Goal: Task Accomplishment & Management: Use online tool/utility

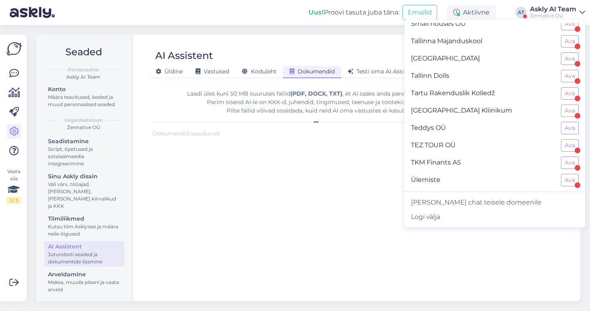
scroll to position [719, 0]
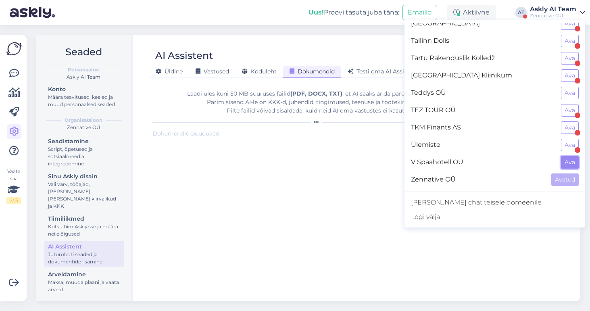
click at [567, 163] on button "Ava" at bounding box center [570, 162] width 18 height 12
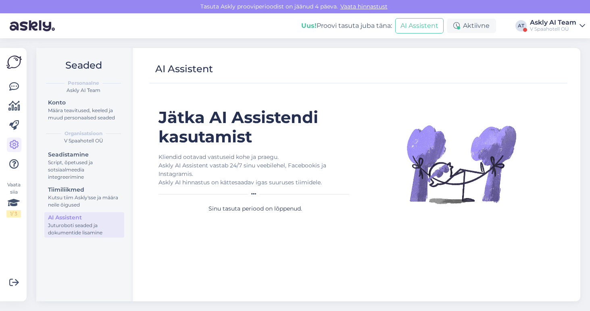
click at [258, 138] on h1 "Jätka AI Assistendi kasutamist" at bounding box center [255, 127] width 194 height 39
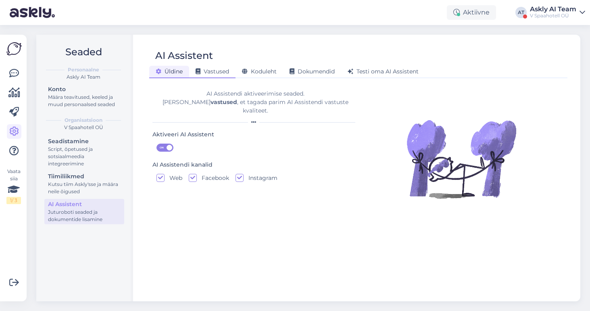
click at [224, 77] on div "Vastused" at bounding box center [212, 72] width 46 height 12
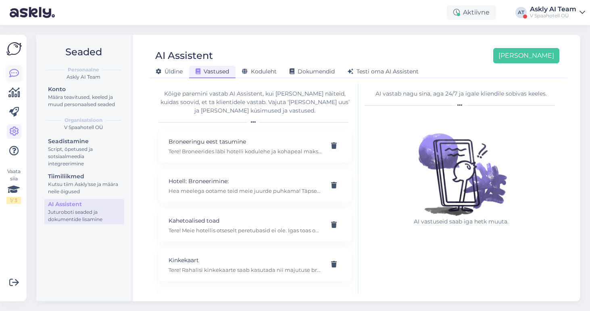
click at [7, 76] on link at bounding box center [14, 73] width 15 height 15
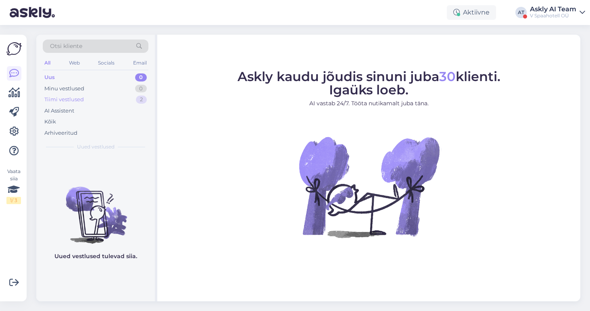
click at [85, 101] on div "Tiimi vestlused 2" at bounding box center [96, 99] width 106 height 11
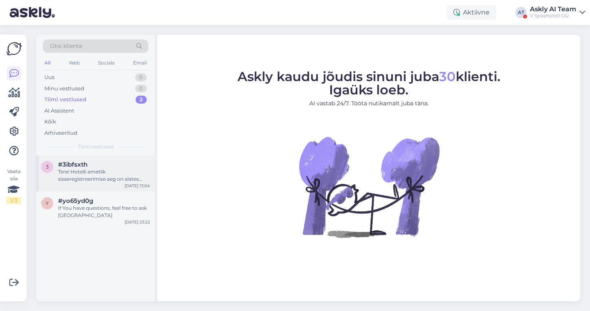
click at [110, 182] on div "Tere! Hotelli ametlik sisseregistreerimise aeg on alates kell 16:00. Kui tuba j…" at bounding box center [104, 175] width 92 height 15
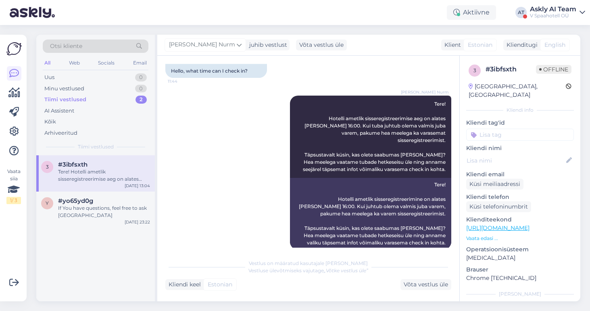
scroll to position [63, 0]
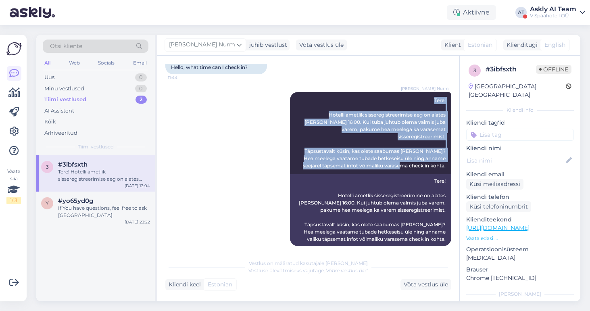
drag, startPoint x: 433, startPoint y: 98, endPoint x: 455, endPoint y: 157, distance: 62.8
click at [455, 157] on div "Vestlus algas Sep 22 2025 Tere, mis kellast check in i saab teha ? 11:44 Hello,…" at bounding box center [311, 156] width 293 height 184
copy span "Tere! Hotelli ametlik sisseregistreerimise aeg on alates kell 16:00. Kui tuba j…"
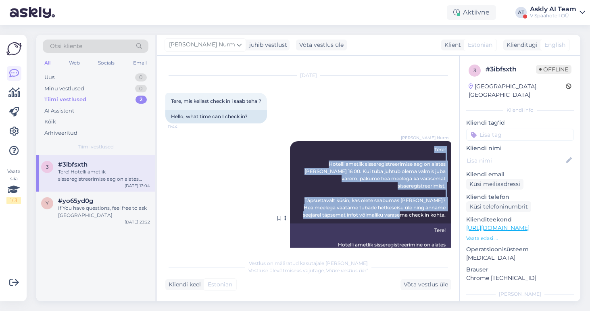
scroll to position [6, 0]
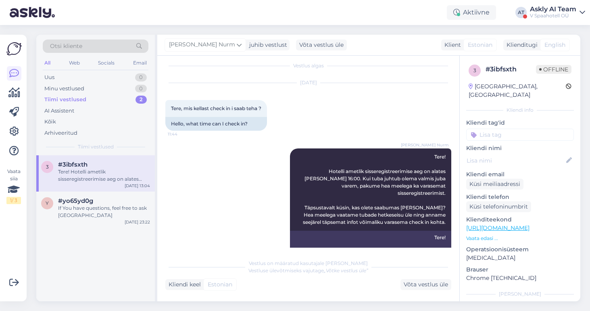
click at [307, 110] on div "Sep 22 2025 Tere, mis kellast check in i saab teha ? 11:44 Hello, what time can…" at bounding box center [308, 106] width 286 height 65
click at [64, 113] on div "AI Assistent" at bounding box center [59, 111] width 30 height 8
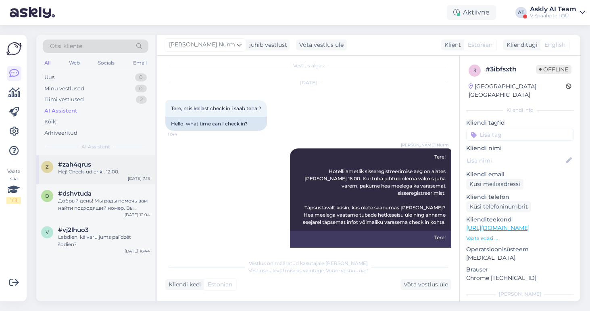
click at [90, 174] on div "Hej! Check-ud er kl. 12:00." at bounding box center [104, 171] width 92 height 7
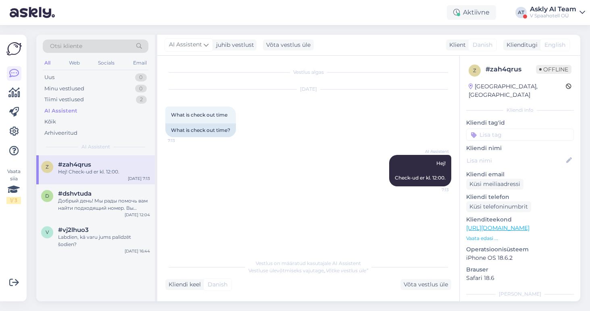
scroll to position [0, 0]
click at [478, 235] on p "Vaata edasi ..." at bounding box center [520, 238] width 108 height 7
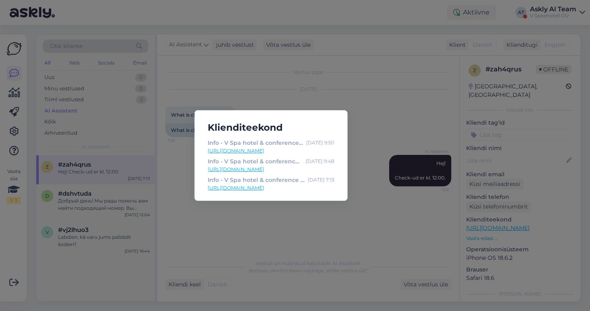
click at [379, 134] on div "Klienditeekond Info - V Spa hotel & conference centre Sep 17 9:50 https://vspah…" at bounding box center [295, 155] width 590 height 311
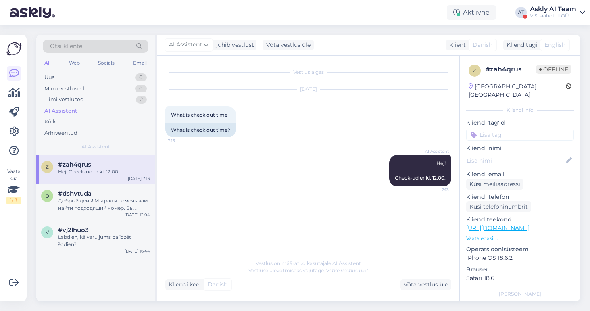
click at [477, 48] on span "Danish" at bounding box center [483, 45] width 20 height 8
click at [423, 286] on div "Võta vestlus üle" at bounding box center [425, 284] width 51 height 11
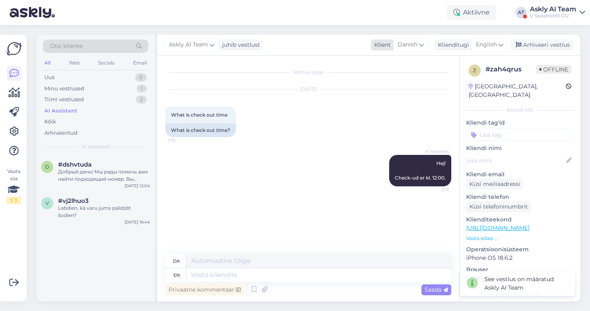
click at [418, 44] on div "Danish" at bounding box center [410, 44] width 35 height 13
type input "es"
click at [388, 94] on link "Estonian" at bounding box center [399, 93] width 89 height 13
click at [554, 48] on div "Arhiveeri vestlus" at bounding box center [542, 45] width 62 height 11
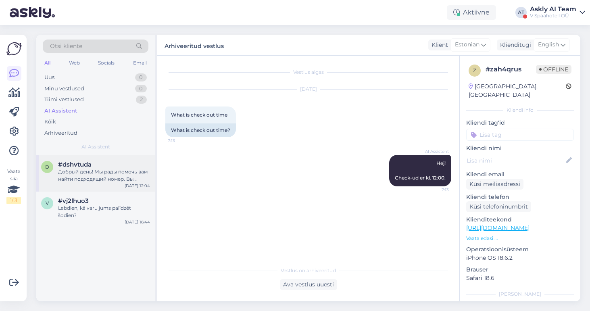
click at [78, 177] on div "Добрый день! Мы рады помочь вам найти подходящий номер. Вы можете использовать …" at bounding box center [104, 175] width 92 height 15
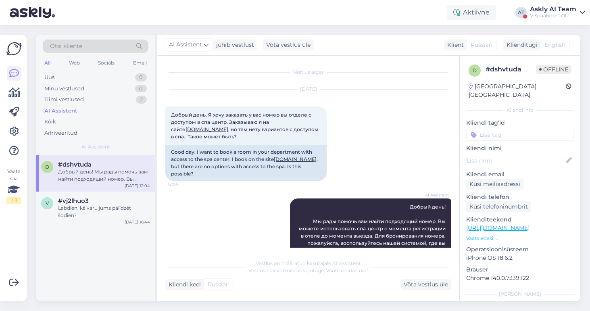
scroll to position [35, 0]
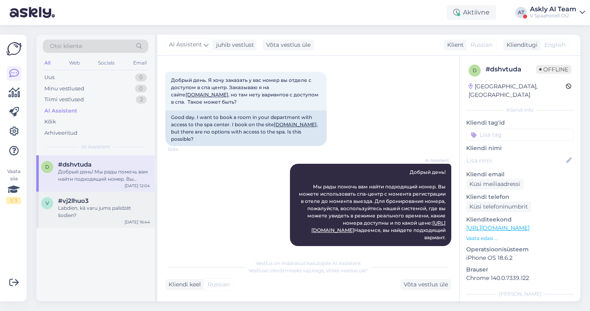
click at [89, 213] on div "Labdien, kā varu jums palīdzēt šodien?" at bounding box center [104, 211] width 92 height 15
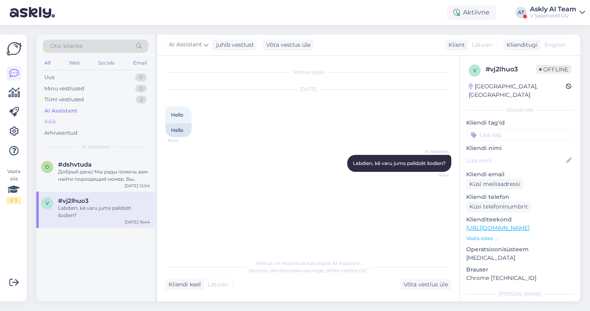
click at [57, 121] on div "Kõik" at bounding box center [96, 121] width 106 height 11
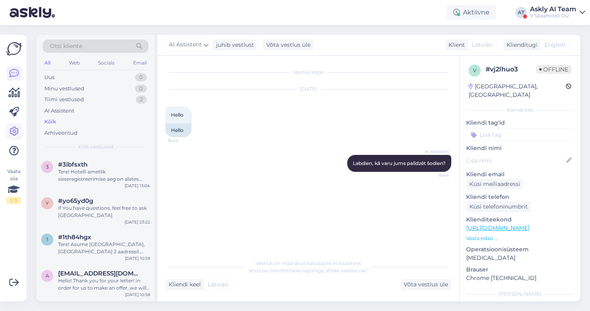
click at [18, 129] on icon at bounding box center [14, 132] width 10 height 10
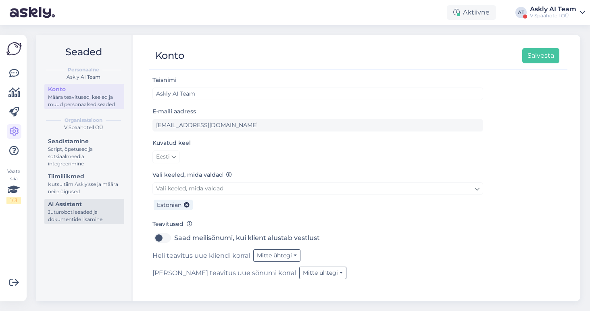
click at [81, 209] on div "Juturoboti seaded ja dokumentide lisamine" at bounding box center [84, 215] width 73 height 15
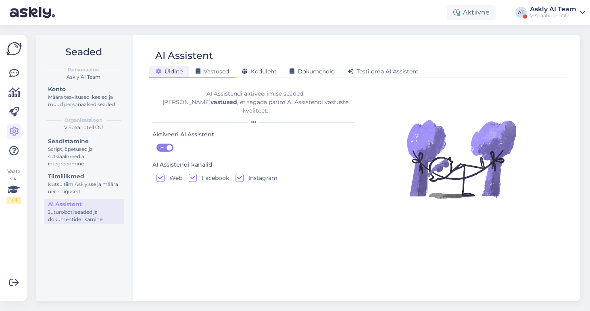
click at [210, 71] on span "Vastused" at bounding box center [212, 71] width 33 height 7
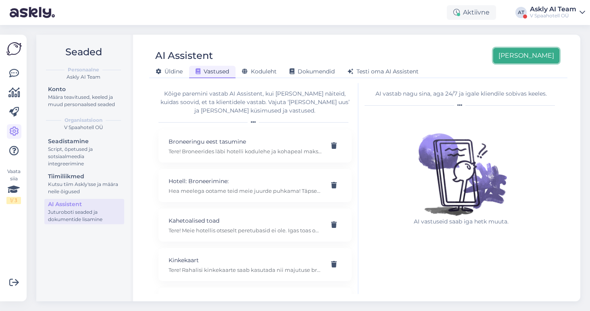
click at [544, 57] on button "Lisa uus" at bounding box center [526, 55] width 66 height 15
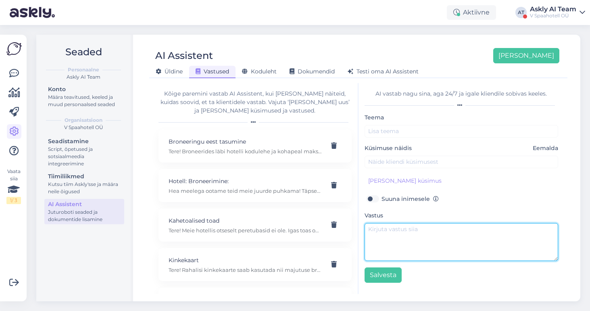
click at [386, 229] on textarea at bounding box center [461, 242] width 194 height 38
paste textarea "Tere! Hotelli ametlik sisseregistreerimise aeg on alates kell 16:00. Kui tuba j…"
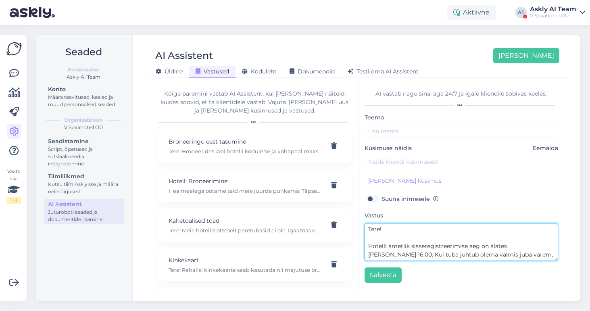
click at [369, 237] on textarea "Tere! Hotelli ametlik sisseregistreerimise aeg on alates kell 16:00. Kui tuba j…" at bounding box center [461, 242] width 194 height 38
drag, startPoint x: 417, startPoint y: 230, endPoint x: 363, endPoint y: 227, distance: 54.1
click at [363, 227] on div "AI vastab nagu sina, aga 24/7 ja igale kliendile sobivas keeles. Teema Küsimuse…" at bounding box center [461, 188] width 206 height 211
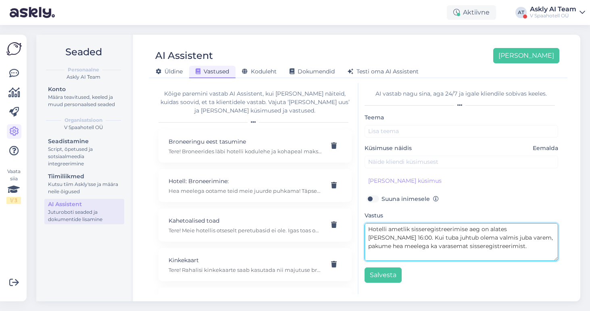
click at [472, 248] on textarea "Hotelli ametlik sisseregistreerimise aeg on alates kell 16:00. Kui tuba juhtub …" at bounding box center [461, 242] width 194 height 38
type textarea "Hotelli ametlik sisseregistreerimise aeg on alates kell 16:00. Kui tuba juhtub …"
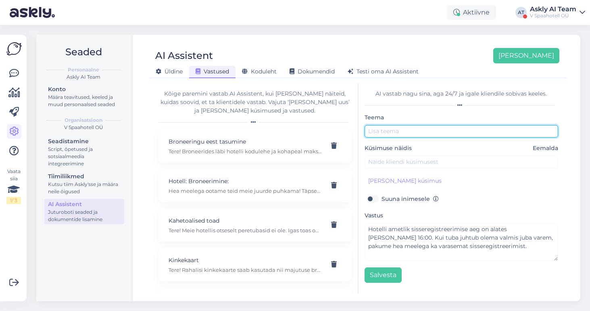
click at [396, 129] on input "text" at bounding box center [461, 131] width 194 height 12
type input "Check in"
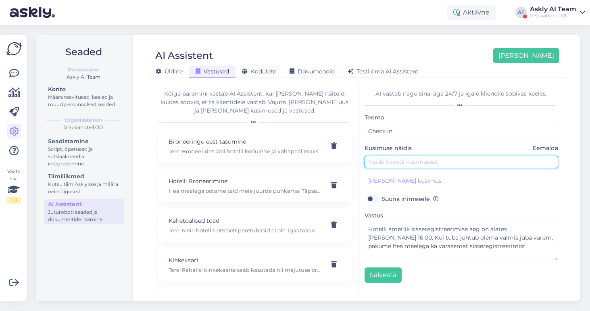
click at [408, 161] on input "text" at bounding box center [461, 162] width 194 height 12
type input "Mis kell check-in?"
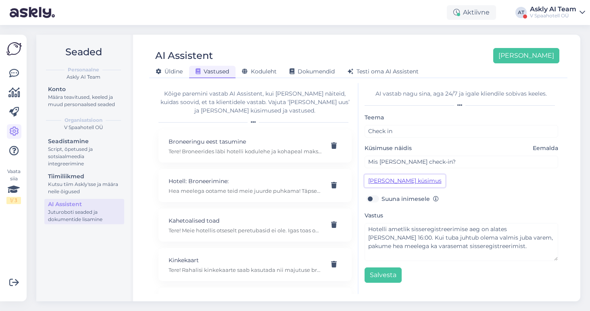
click at [410, 177] on button "Lisa kliendi küsimus" at bounding box center [404, 181] width 81 height 12
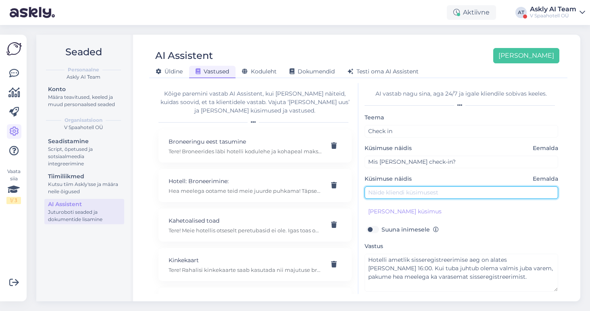
click at [400, 191] on input "text" at bounding box center [461, 192] width 194 height 12
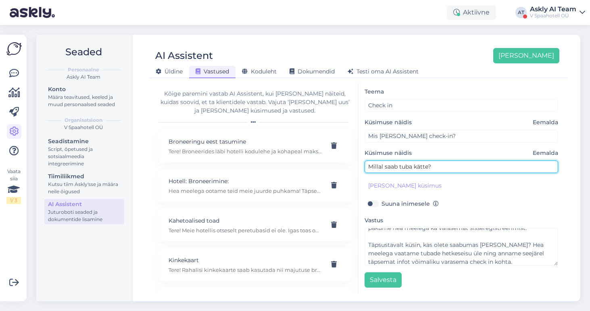
scroll to position [25, 0]
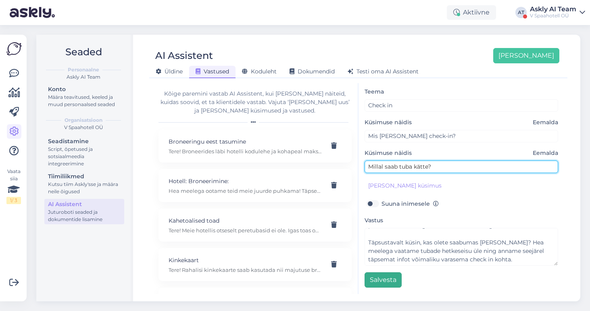
type input "Millal saab tuba kätte?"
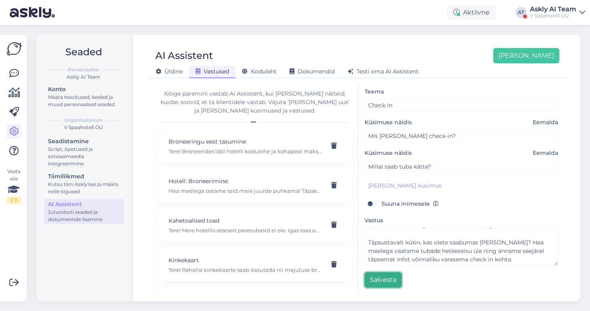
click at [378, 281] on button "Salvesta" at bounding box center [382, 279] width 37 height 15
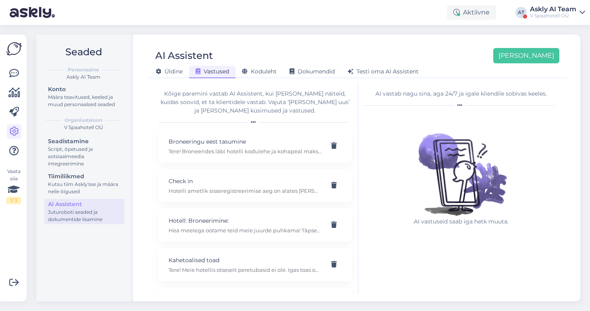
click at [550, 11] on div "Askly AI Team" at bounding box center [553, 9] width 46 height 6
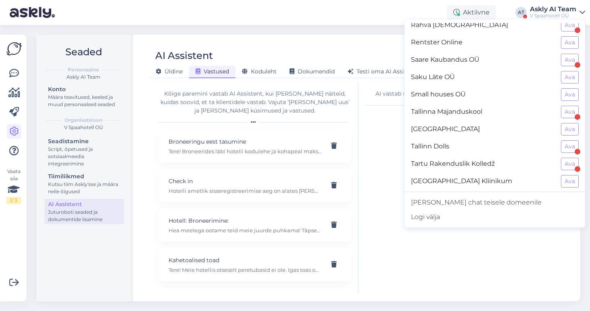
scroll to position [636, 0]
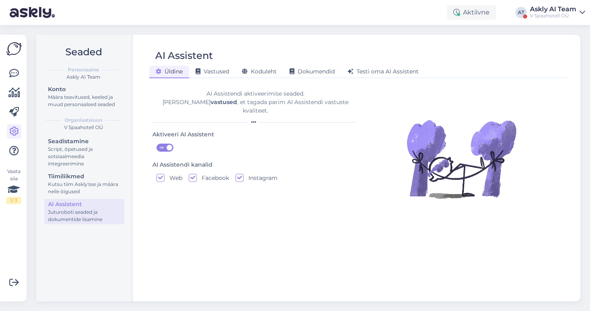
click at [551, 10] on div "Askly AI Team" at bounding box center [553, 9] width 46 height 6
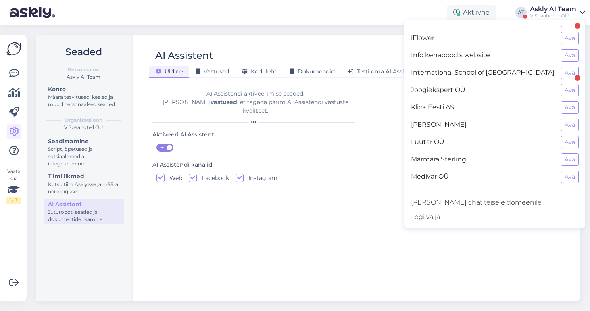
scroll to position [290, 0]
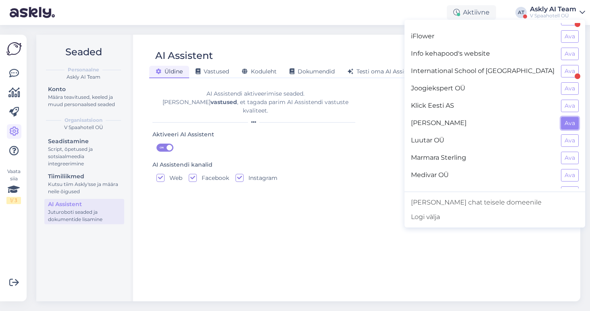
click at [574, 121] on button "Ava" at bounding box center [570, 123] width 18 height 12
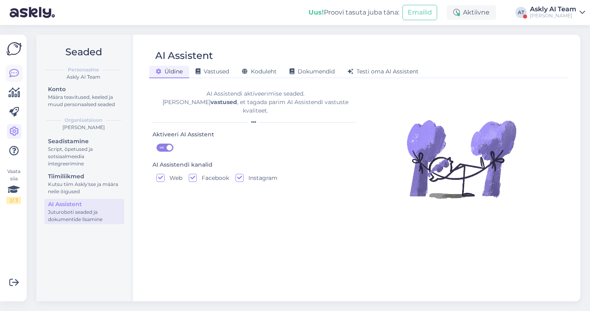
click at [13, 73] on icon at bounding box center [14, 74] width 10 height 10
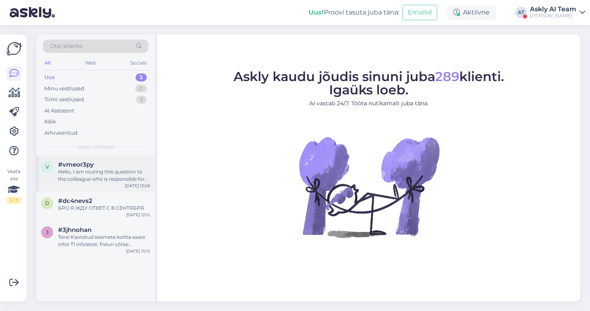
click at [110, 178] on div "Hello, I am routing this question to the colleague who is responsible for this …" at bounding box center [104, 175] width 92 height 15
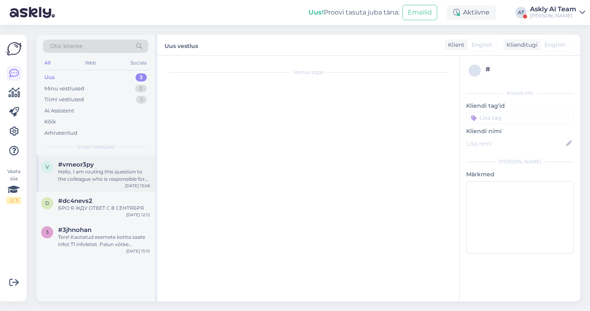
scroll to position [3, 0]
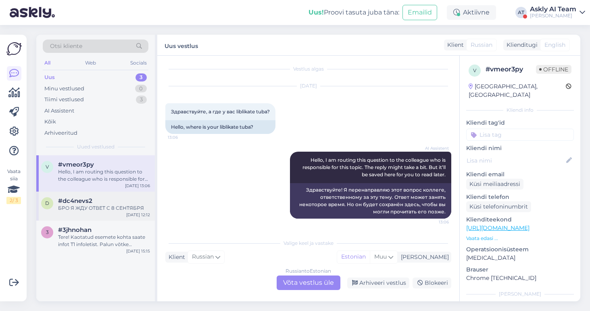
click at [112, 211] on div "БРО Я ЖДУ ОТВЕТ С 8 СЕНТЯБРЯ" at bounding box center [104, 207] width 92 height 7
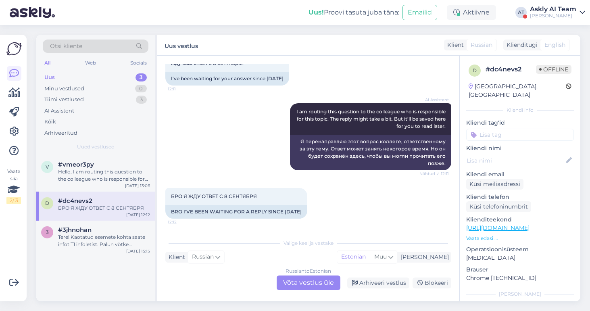
scroll to position [1863, 0]
click at [80, 242] on div "Tere! Kaotatud esemete kohta saate infot T1 infoletist. Palun võtke ühendust e-…" at bounding box center [104, 240] width 92 height 15
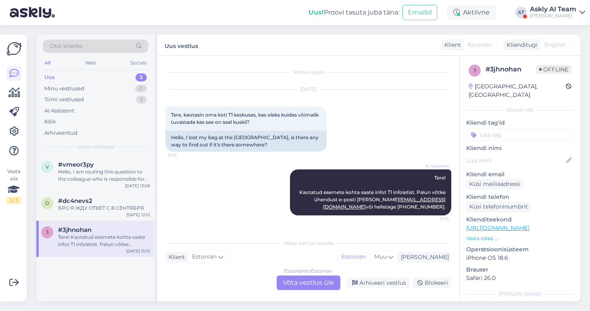
scroll to position [0, 0]
click at [79, 198] on span "#dc4nevs2" at bounding box center [75, 200] width 34 height 7
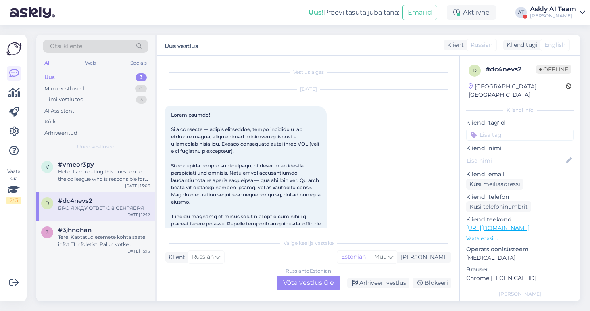
scroll to position [1863, 0]
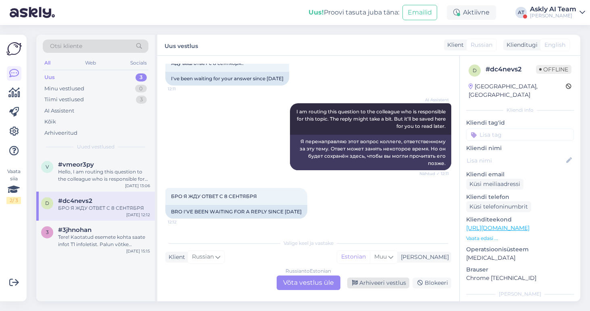
click at [387, 284] on div "Arhiveeri vestlus" at bounding box center [378, 282] width 62 height 11
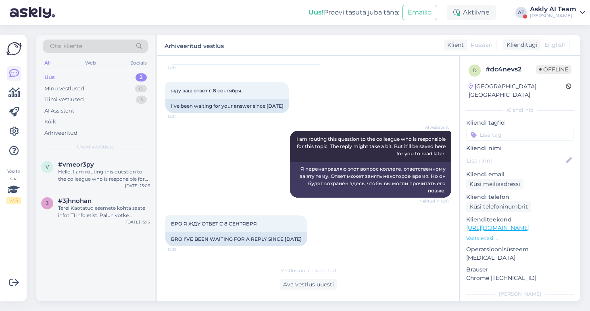
scroll to position [1835, 0]
click at [100, 165] on div "#vmeor3py" at bounding box center [104, 164] width 92 height 7
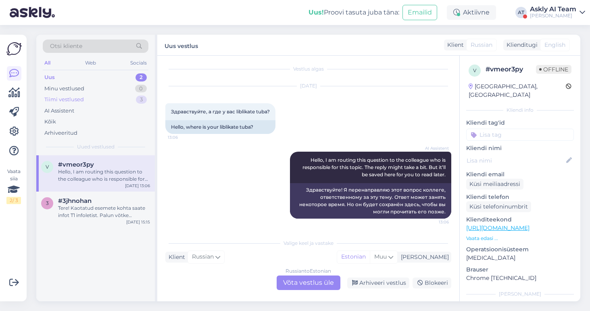
click at [71, 97] on div "Tiimi vestlused" at bounding box center [64, 100] width 40 height 8
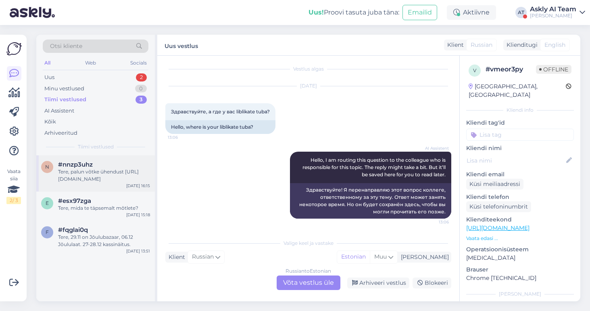
click at [99, 170] on div "Tere, palun võtke ühendust https://t1tallinn.com/teenused/supertours/" at bounding box center [104, 175] width 92 height 15
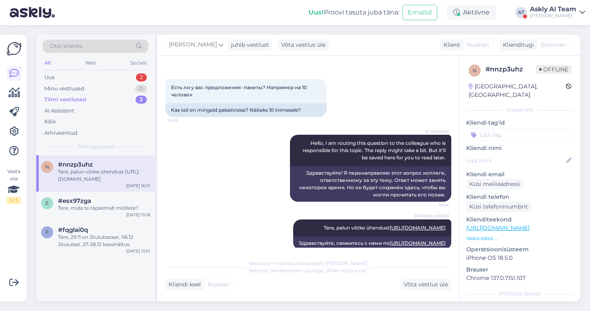
scroll to position [53, 0]
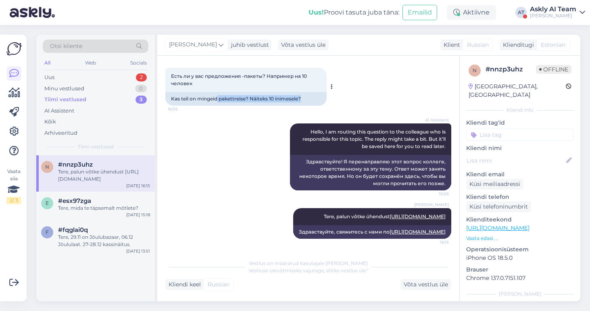
drag, startPoint x: 310, startPoint y: 85, endPoint x: 218, endPoint y: 81, distance: 92.4
click at [218, 92] on div "Kas teil on mingeid pakettreise? Näiteks 10 inimesele?" at bounding box center [245, 99] width 161 height 14
click at [509, 129] on input at bounding box center [520, 135] width 108 height 12
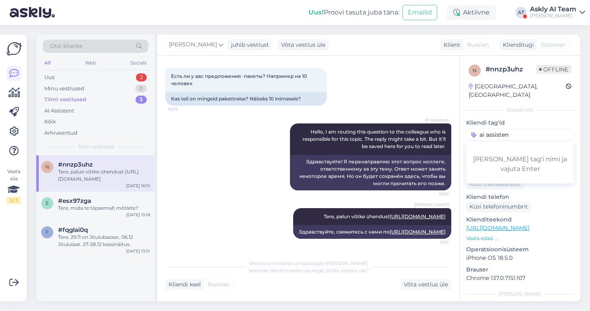
type input "ai assistent"
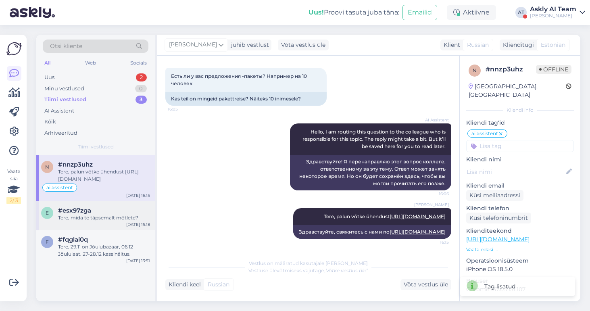
click at [95, 218] on div "Tere, mida te täpsemalt mõtlete?" at bounding box center [104, 217] width 92 height 7
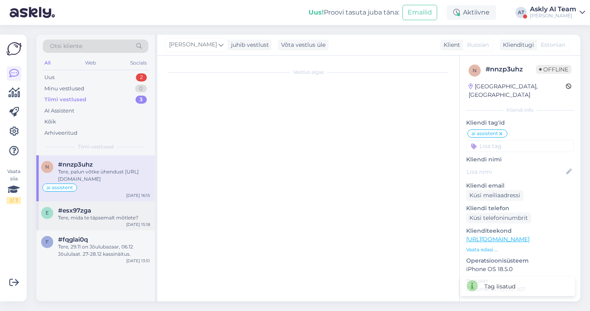
scroll to position [10, 0]
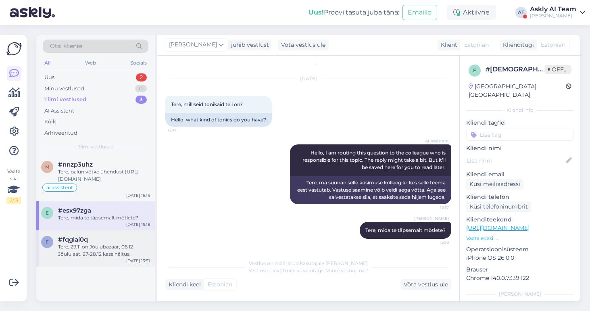
click at [106, 245] on div "Tere, 29.11 on Jõulubazaar, 06.12 Jõululaat. 27-28.12 kassinäitus." at bounding box center [104, 250] width 92 height 15
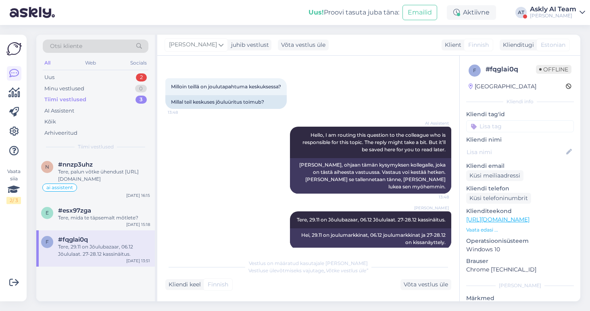
scroll to position [39, 0]
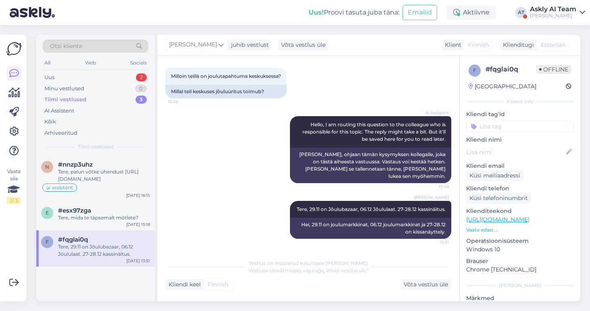
click at [491, 125] on input at bounding box center [520, 126] width 108 height 12
type input "ai"
click at [518, 146] on span "ai assistent" at bounding box center [520, 147] width 27 height 5
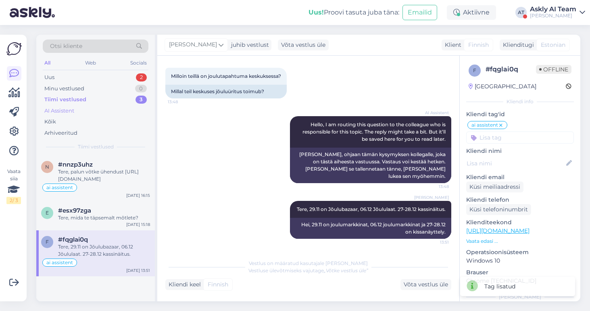
click at [62, 110] on div "AI Assistent" at bounding box center [59, 111] width 30 height 8
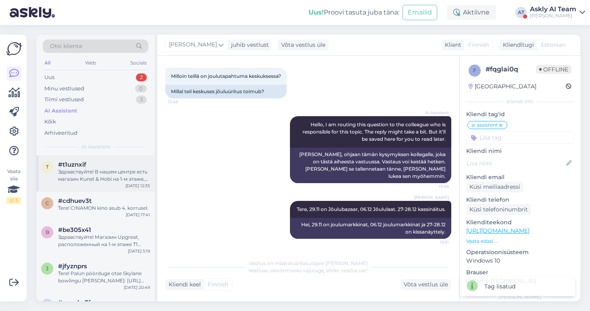
click at [97, 173] on div "Здравствуйте! В нашем центре есть магазин Kunst & Hobi на 1-м этаже, который пр…" at bounding box center [104, 175] width 92 height 15
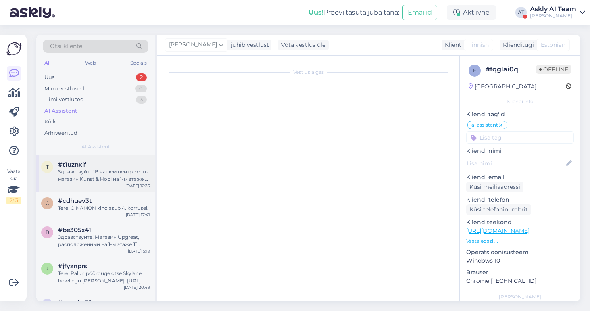
scroll to position [6, 0]
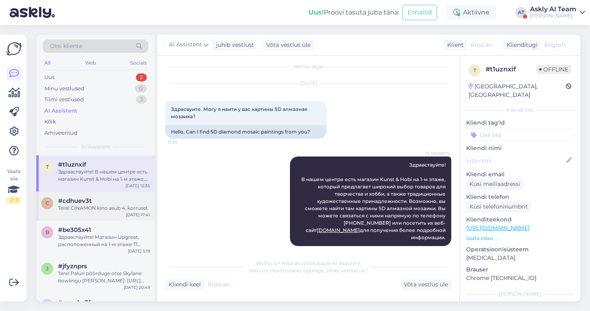
click at [94, 207] on div "Tere! CINAMON kino asub 4. korrusel." at bounding box center [104, 207] width 92 height 7
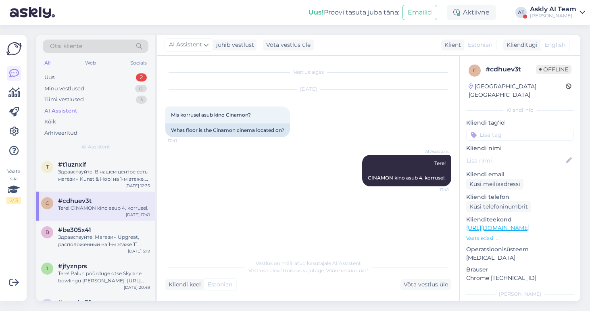
scroll to position [0, 0]
click at [94, 237] on div "Здравствуйте! Магазин Upgreat, расположенный на 1-м этаже T1 Keskus, покупает п…" at bounding box center [104, 240] width 92 height 15
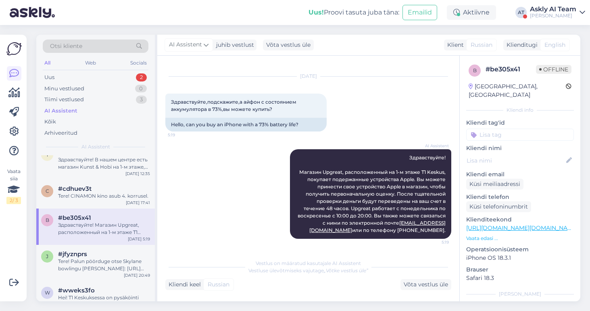
scroll to position [13, 0]
click at [93, 248] on div "j #jfyznprs Tere! Palun pöörduge otse Skylane bowlingu poole: https://t1tallinn…" at bounding box center [95, 262] width 119 height 36
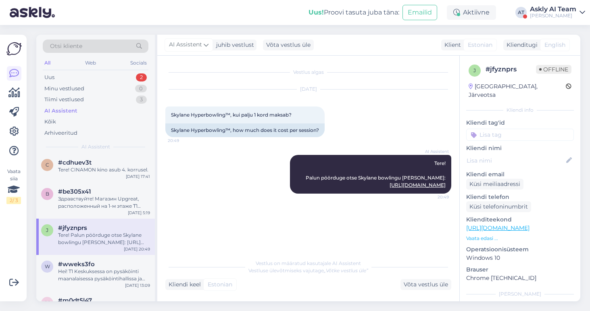
scroll to position [48, 0]
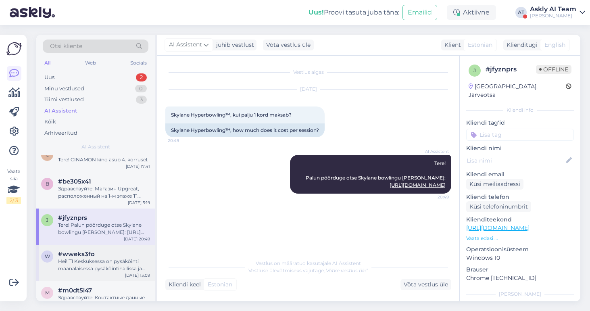
click at [93, 259] on div "Hei! T1 Keskuksessa on pysäköinti maanalaisessa pysäköintihallissa ja pysäköint…" at bounding box center [104, 265] width 92 height 15
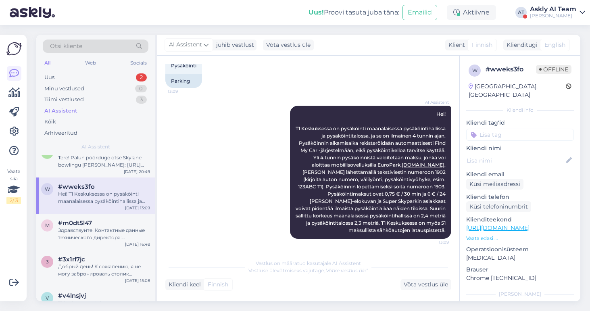
scroll to position [114, 0]
click at [89, 230] on div "Здравствуйте! Контактные данные технического директора:Янар Йыытс (Janar Jõõts)…" at bounding box center [104, 235] width 92 height 15
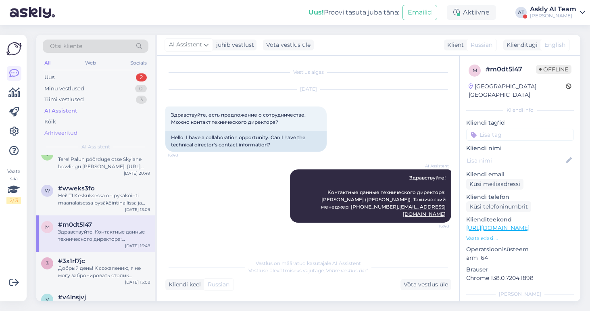
click at [88, 129] on div "Arhiveeritud" at bounding box center [96, 132] width 106 height 11
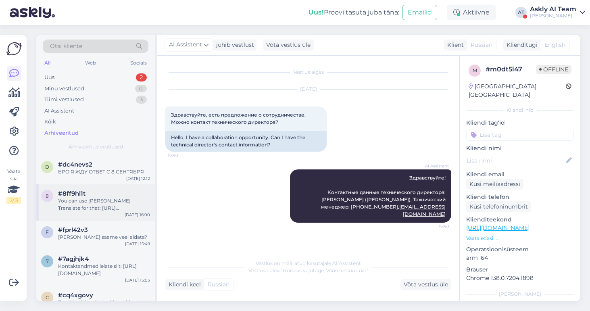
click at [89, 208] on div "You can use Googe Translate for that: https://t1tallinn-com.translate.goog/?_x_…" at bounding box center [104, 204] width 92 height 15
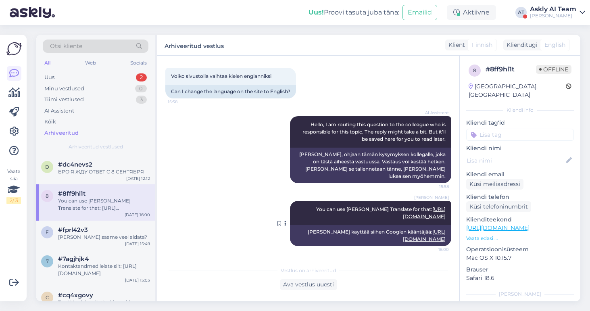
click at [403, 206] on link "https://t1tallinn-com.translate.goog/?_x_tr_sl=auto&_x_tr_tl=en&_x_tr_hl=en&_x_…" at bounding box center [424, 212] width 43 height 13
click at [107, 232] on div "#fprl42v3" at bounding box center [104, 229] width 92 height 7
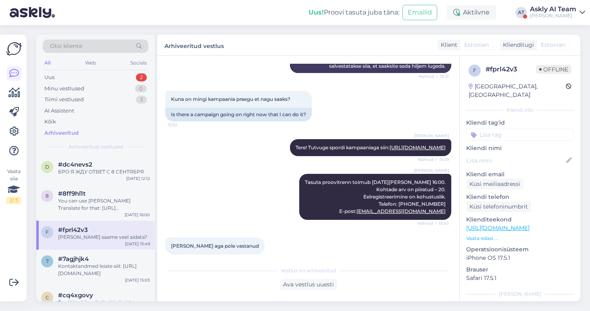
scroll to position [192, 0]
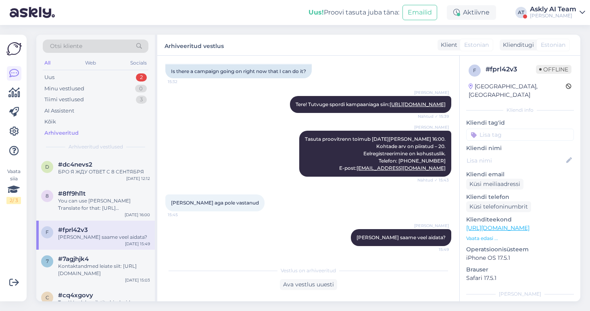
click at [512, 130] on input at bounding box center [520, 135] width 108 height 12
click at [91, 262] on div "Kontaktandmed leiate siit: https://t1tallinn.com/meelelahutus/super-skypark/" at bounding box center [104, 269] width 92 height 15
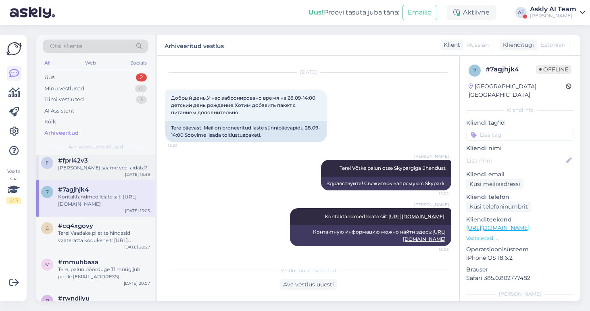
scroll to position [70, 0]
click at [115, 233] on div "Tere! Vaadake piletite hindasid vaateratta kodukehelt: https://superskypark.ee/…" at bounding box center [104, 236] width 92 height 15
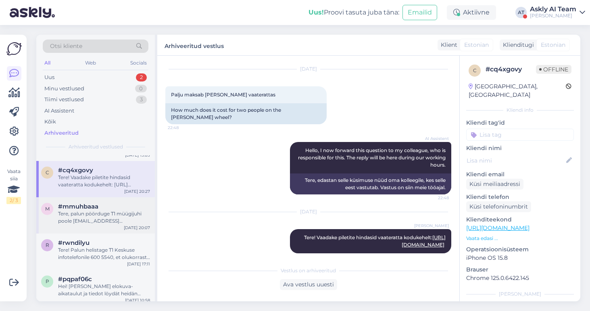
scroll to position [0, 0]
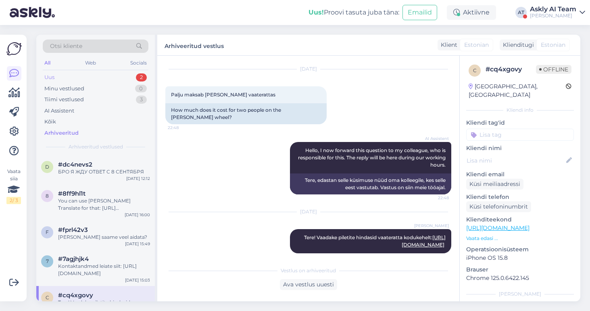
click at [66, 77] on div "Uus 2" at bounding box center [96, 77] width 106 height 11
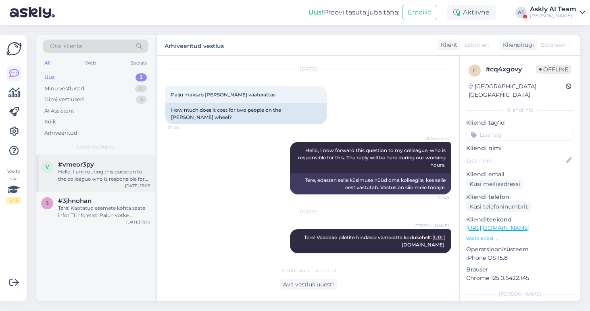
click at [102, 174] on div "Hello, I am routing this question to the colleague who is responsible for this …" at bounding box center [104, 175] width 92 height 15
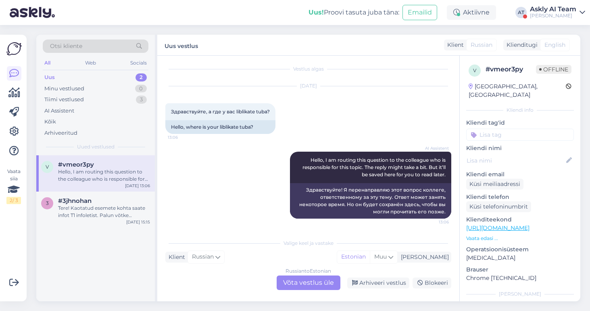
scroll to position [3, 0]
click at [87, 211] on div "Tere! Kaotatud esemete kohta saate infot T1 infoletist. Palun võtke ühendust e-…" at bounding box center [104, 211] width 92 height 15
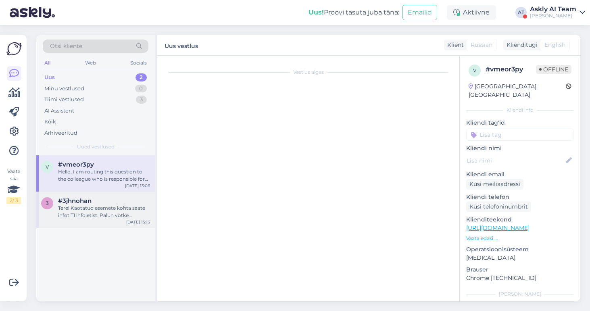
scroll to position [0, 0]
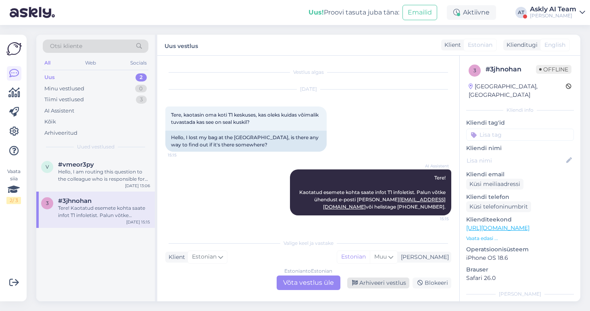
click at [376, 281] on div "Arhiveeri vestlus" at bounding box center [378, 282] width 62 height 11
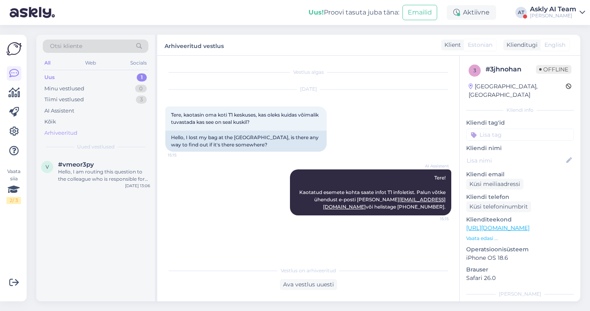
click at [68, 131] on div "Arhiveeritud" at bounding box center [60, 133] width 33 height 8
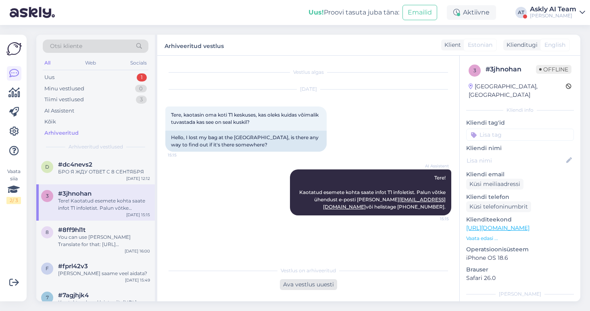
click at [314, 285] on div "Ava vestlus uuesti" at bounding box center [308, 284] width 57 height 11
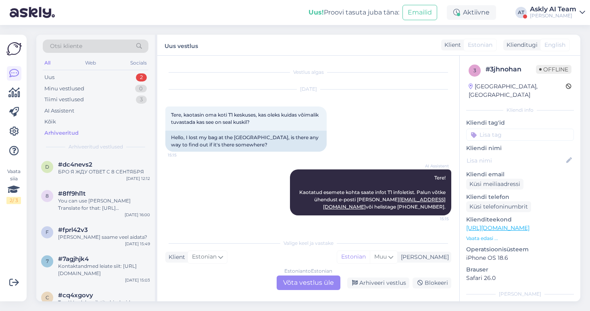
click at [322, 283] on div "Estonian to Estonian Võta vestlus üle" at bounding box center [309, 282] width 64 height 15
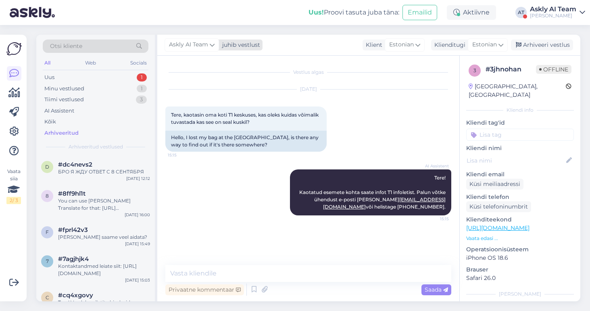
click at [205, 48] on span "Askly AI Team" at bounding box center [188, 44] width 39 height 9
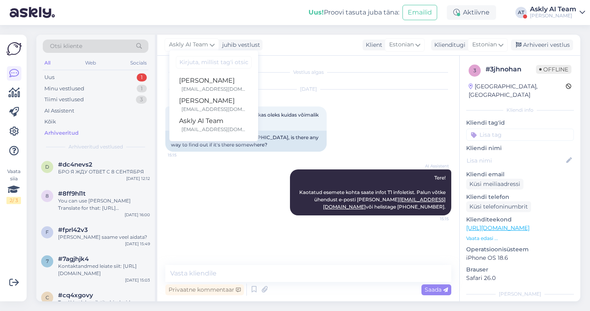
click at [225, 198] on div "AI Assistent Tere! Kaotatud esemete kohta saate infot T1 infoletist. Palun võtk…" at bounding box center [308, 192] width 286 height 64
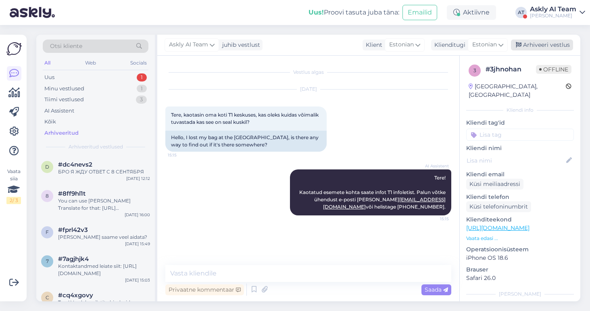
click at [549, 45] on div "Arhiveeri vestlus" at bounding box center [542, 45] width 62 height 11
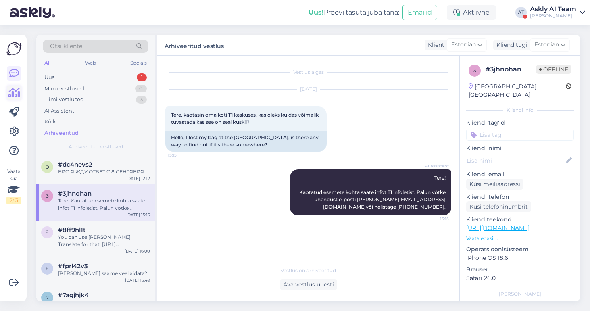
click at [15, 96] on icon at bounding box center [14, 93] width 12 height 10
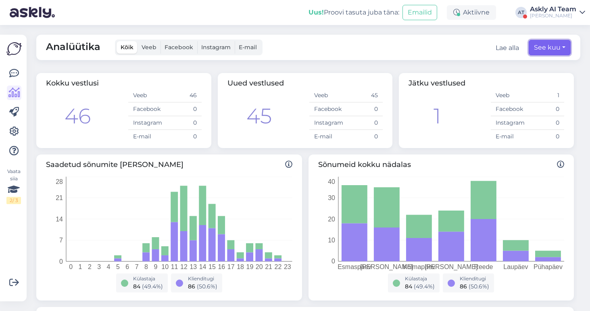
click at [552, 45] on button "See kuu" at bounding box center [550, 47] width 42 height 15
select select "8"
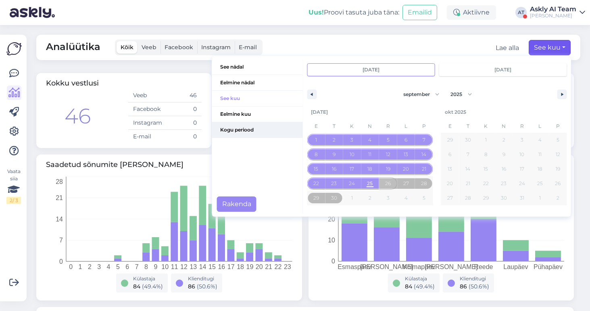
click at [239, 131] on span "Kogu periood" at bounding box center [257, 129] width 91 height 15
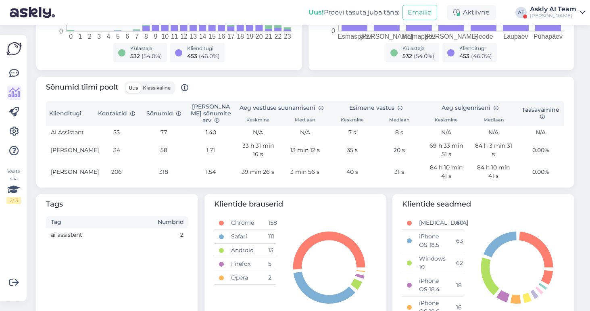
scroll to position [230, 0]
click at [555, 11] on div "Askly AI Team" at bounding box center [553, 9] width 46 height 6
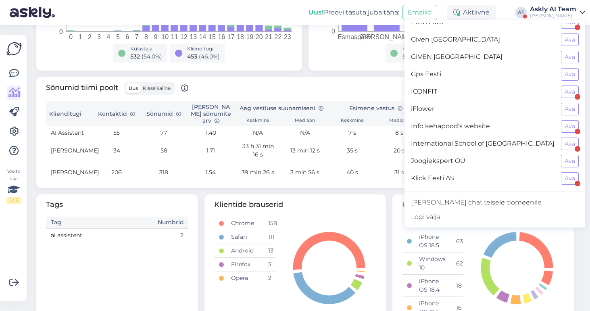
scroll to position [279, 0]
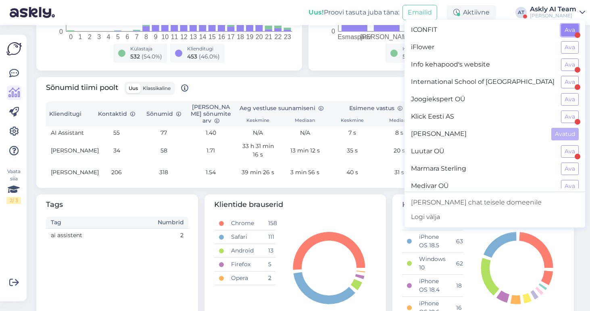
click at [568, 31] on button "Ava" at bounding box center [570, 30] width 18 height 12
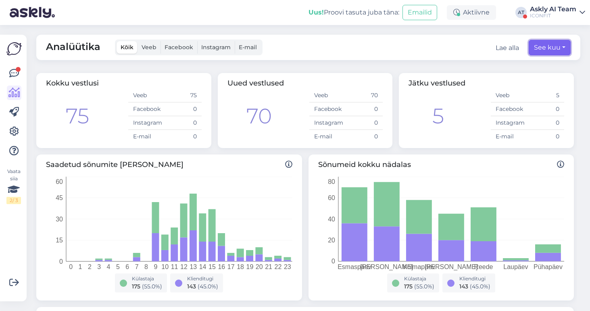
click at [546, 45] on button "See kuu" at bounding box center [550, 47] width 42 height 15
select select "8"
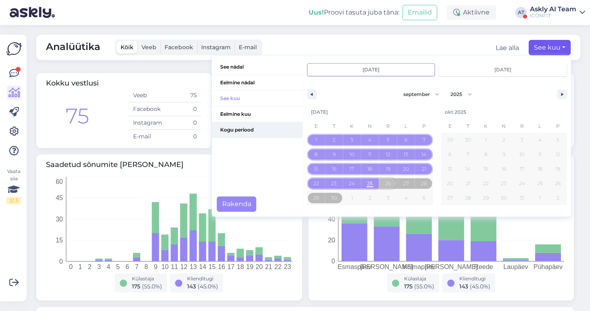
click at [259, 129] on span "Kogu periood" at bounding box center [257, 129] width 91 height 15
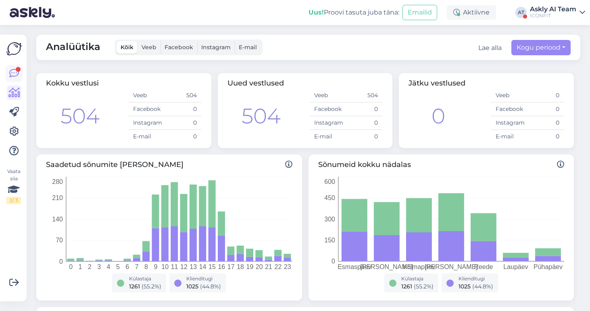
click at [11, 71] on icon at bounding box center [14, 74] width 10 height 10
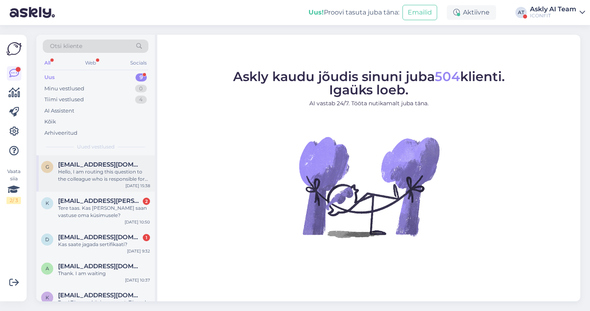
click at [84, 174] on div "Hello, I am routing this question to the colleague who is responsible for this …" at bounding box center [104, 175] width 92 height 15
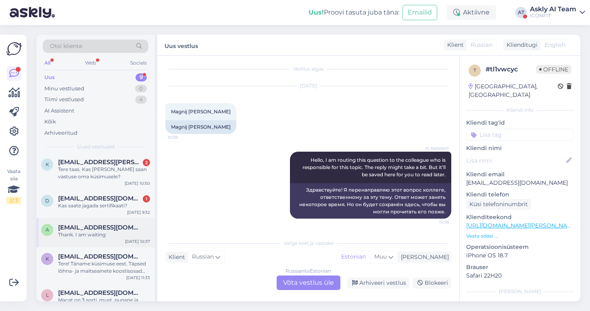
scroll to position [90, 0]
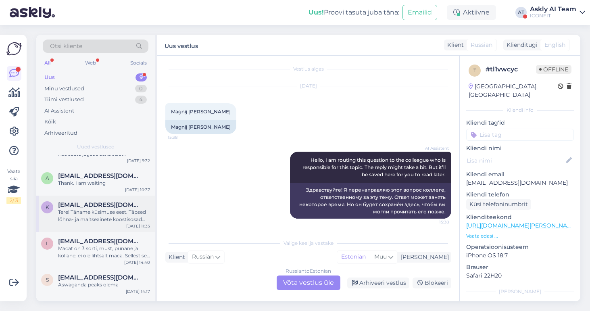
click at [87, 221] on div "Tere! Täname küsimuse eest. Täpsed lõhna- ja maitseainete koostisosad ICONFIT B…" at bounding box center [104, 215] width 92 height 15
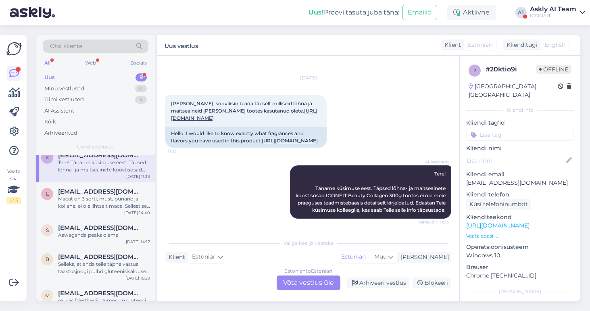
scroll to position [159, 0]
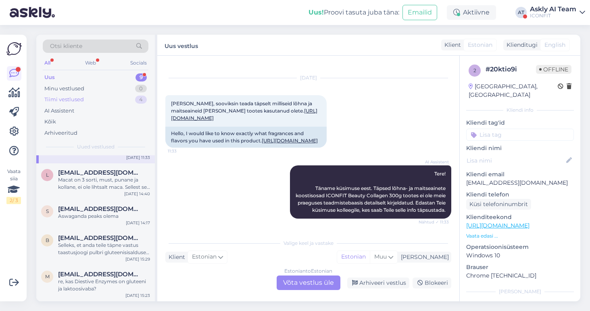
click at [67, 98] on div "Tiimi vestlused" at bounding box center [64, 100] width 40 height 8
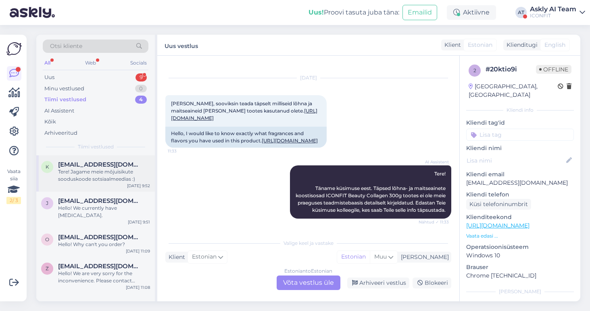
click at [82, 176] on div "Tere! Jagame meie mõjuisikute sooduskoode sotsiaalmeedias :)" at bounding box center [104, 175] width 92 height 15
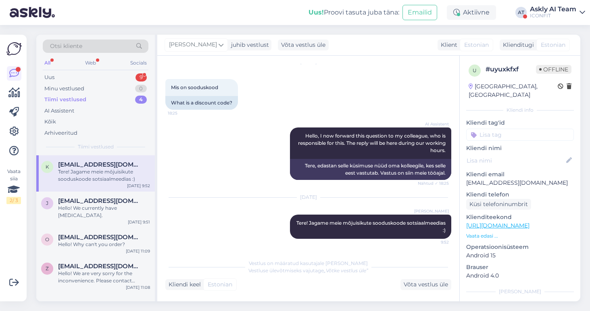
click at [492, 129] on input at bounding box center [520, 135] width 108 height 12
type input "a"
click at [520, 154] on span "AI improvement" at bounding box center [520, 156] width 40 height 5
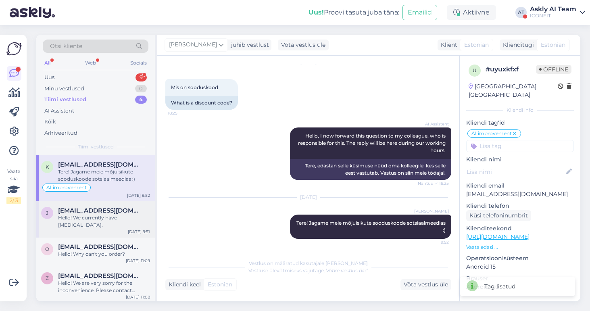
click at [96, 225] on div "Hello! We currently have magnesium citrate." at bounding box center [104, 221] width 92 height 15
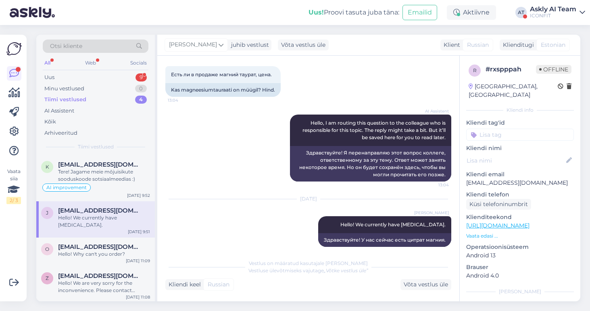
scroll to position [48, 0]
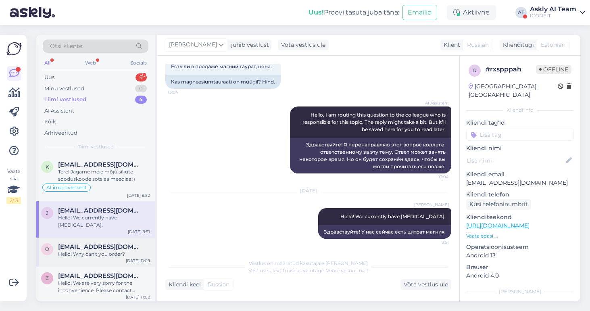
click at [101, 254] on div "Hello! Why can't you order?" at bounding box center [104, 253] width 92 height 7
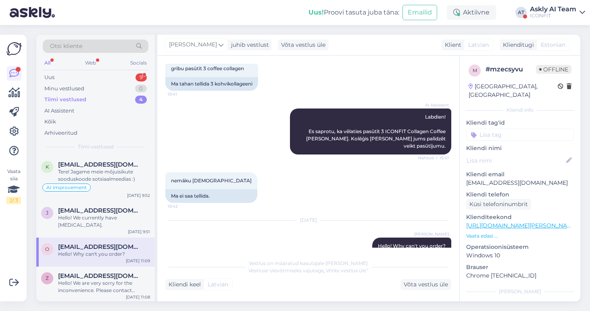
scroll to position [69, 0]
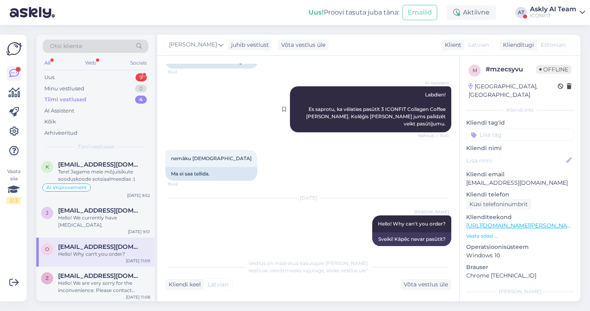
click at [344, 100] on div "AI Assistent Labdien! Es saprotu, ka vēlaties pasūtīt 3 ICONFIT Collagen Coffee…" at bounding box center [370, 109] width 161 height 46
click at [103, 276] on span "Zpputna@gmail.com" at bounding box center [100, 274] width 84 height 7
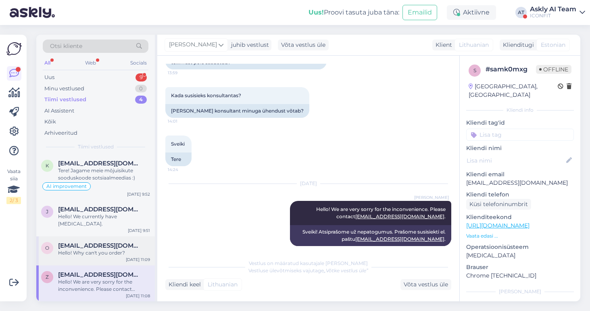
scroll to position [2, 0]
click at [73, 108] on div "AI Assistent" at bounding box center [59, 111] width 30 height 8
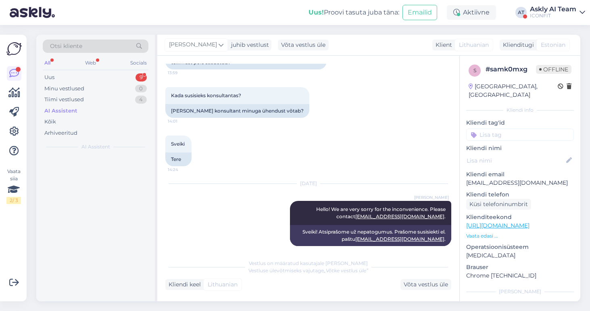
scroll to position [0, 0]
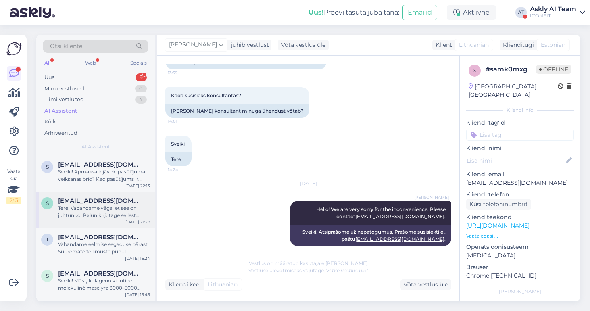
click at [94, 212] on div "Tere! Vabandame väga, et see on juhtunud. Palun kirjutage sellest probleemist a…" at bounding box center [104, 211] width 92 height 15
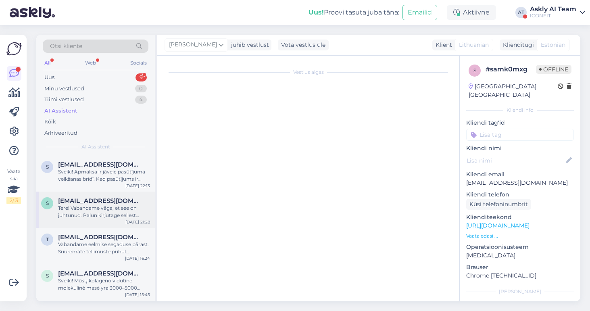
scroll to position [27, 0]
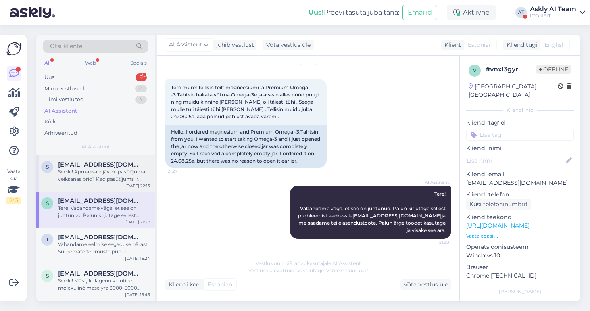
click at [83, 169] on div "Sveiki! Apmaksa ir jāveic pasūtījuma veikšanas brīdī. Kad pasūtījums ir apstrād…" at bounding box center [104, 175] width 92 height 15
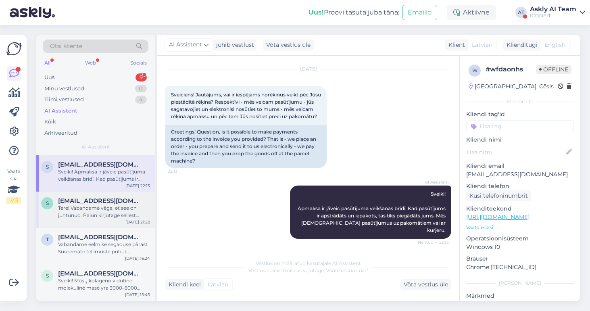
scroll to position [27, 0]
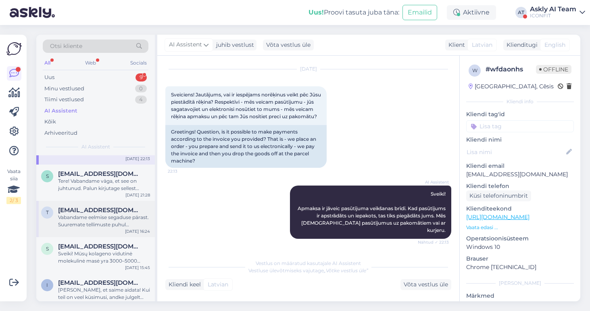
click at [90, 219] on div "Vabandame eelmise segaduse pärast. Suuremate tellimuste puhul Luksemburgi palum…" at bounding box center [104, 221] width 92 height 15
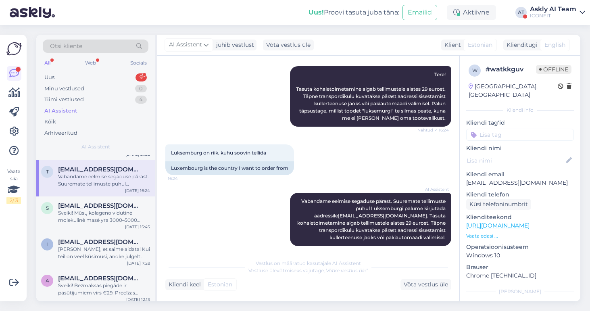
scroll to position [76, 0]
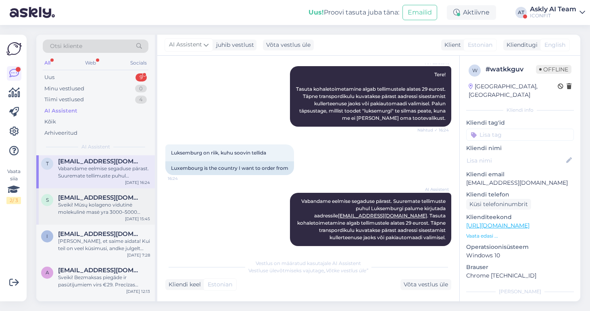
click at [85, 207] on div "Sveiki! Mūsų kolageno vidutinė molekulinė masė yra 3000–5000 daltonų, o tai užt…" at bounding box center [104, 208] width 92 height 15
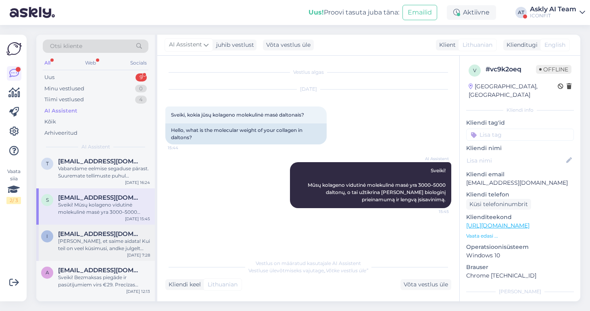
click at [94, 245] on div "Hea meel, et saime aidata! Kui teil on veel küsimusi, andke julgelt teada." at bounding box center [104, 244] width 92 height 15
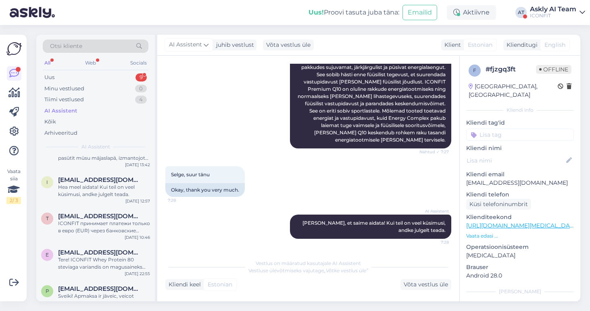
scroll to position [343, 0]
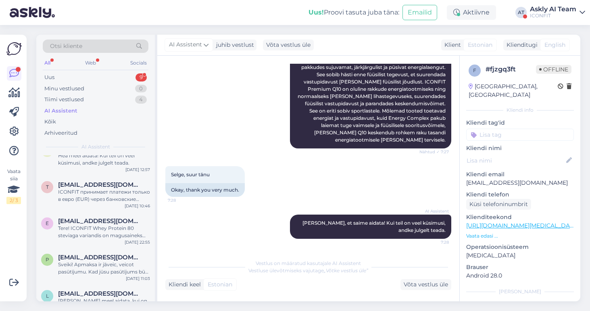
click at [554, 7] on div "Askly AI Team" at bounding box center [553, 9] width 46 height 6
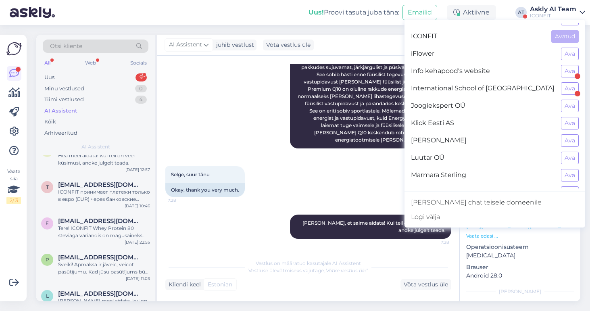
scroll to position [371, 0]
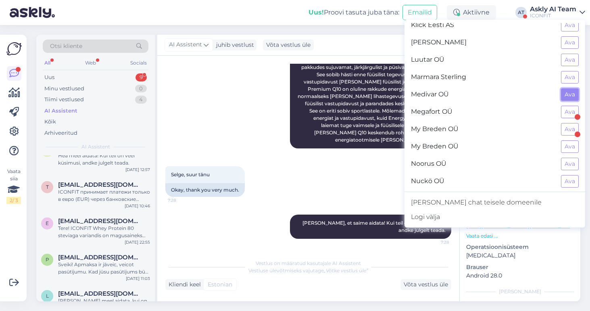
click at [567, 92] on button "Ava" at bounding box center [570, 94] width 18 height 12
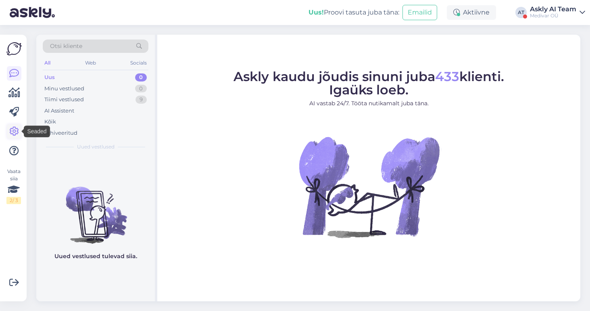
click at [15, 130] on icon at bounding box center [14, 132] width 10 height 10
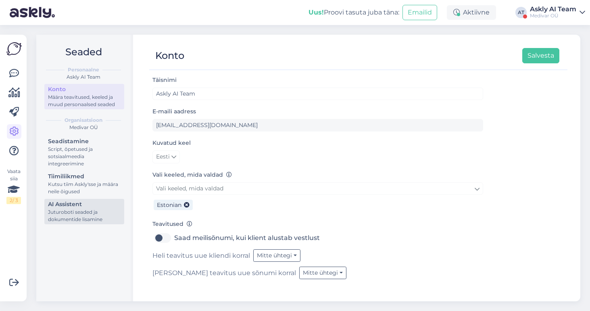
click at [83, 215] on div "Juturoboti seaded ja dokumentide lisamine" at bounding box center [84, 215] width 73 height 15
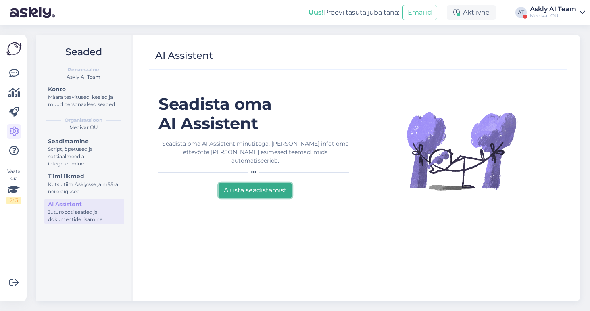
click at [280, 184] on button "Alusta seadistamist" at bounding box center [255, 190] width 73 height 15
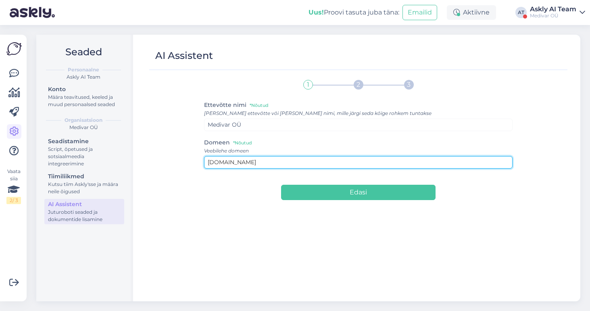
click at [267, 161] on input "[DOMAIN_NAME]" at bounding box center [358, 162] width 309 height 12
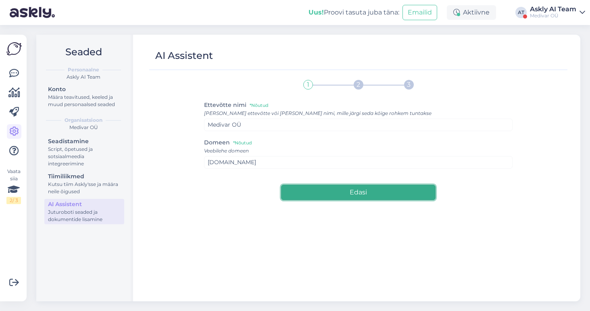
click at [330, 192] on button "Edasi" at bounding box center [358, 192] width 154 height 15
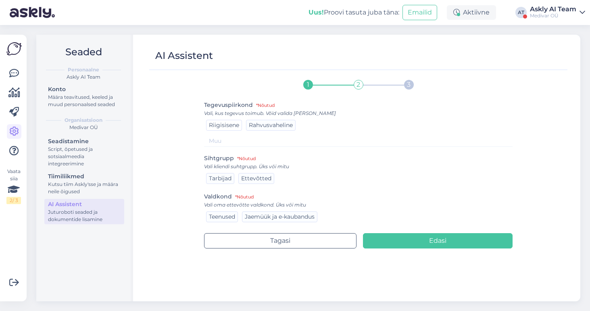
click at [225, 123] on span "Riigisisene" at bounding box center [224, 124] width 30 height 7
click at [214, 178] on span "Tarbijad" at bounding box center [220, 178] width 23 height 7
click at [273, 216] on span "Jaemüük ja e-kaubandus" at bounding box center [280, 216] width 70 height 7
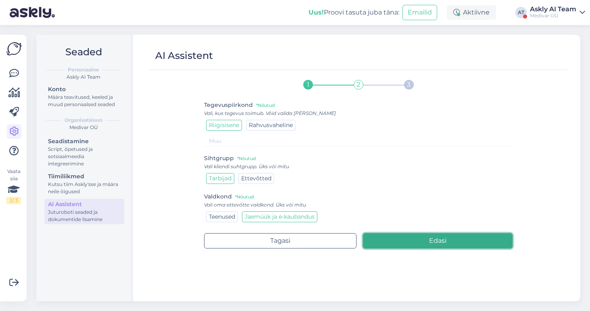
click at [420, 243] on button "Edasi" at bounding box center [438, 240] width 150 height 15
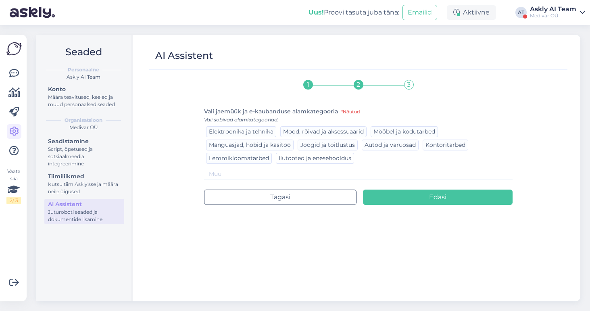
click at [289, 158] on span "Ilutooted ja enesehooldus" at bounding box center [315, 157] width 73 height 7
click at [262, 173] on input at bounding box center [358, 174] width 309 height 12
click at [256, 174] on input "Glükoosimonitor kehale" at bounding box center [358, 174] width 309 height 12
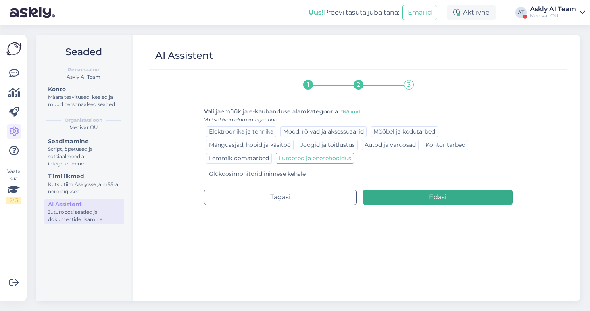
type input "Glükoosimonitorid inimese kehale"
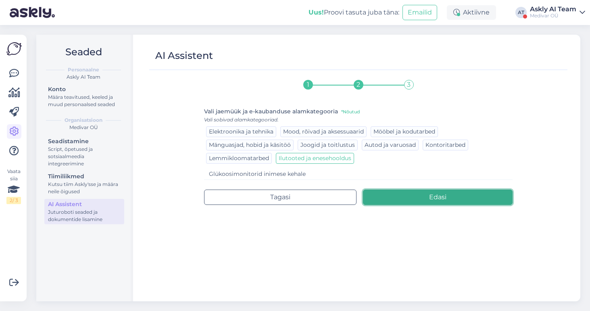
click at [381, 195] on button "Edasi" at bounding box center [438, 196] width 150 height 15
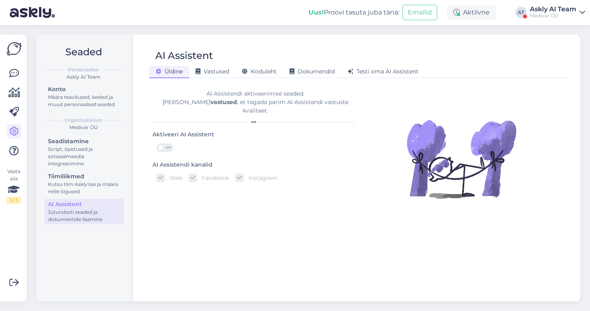
click at [161, 145] on span at bounding box center [161, 148] width 6 height 6
click at [156, 144] on input "OFF" at bounding box center [156, 144] width 0 height 0
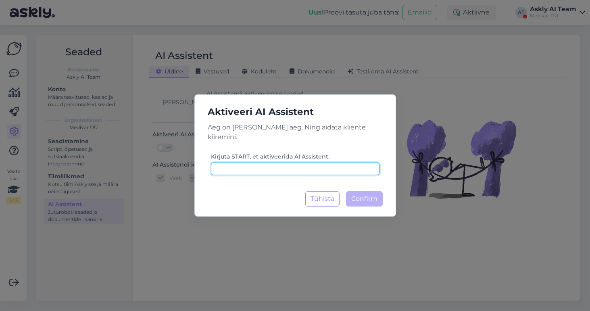
click at [287, 163] on input at bounding box center [295, 168] width 169 height 12
type input "start"
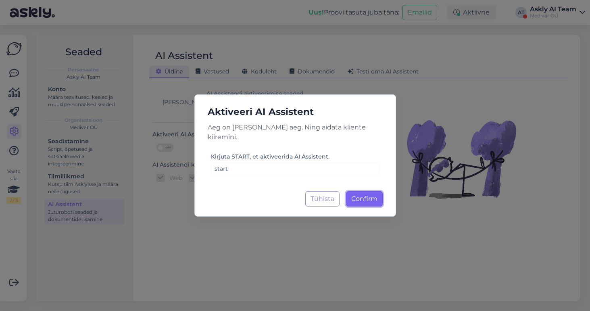
click at [370, 195] on span "Confirm" at bounding box center [364, 199] width 26 height 8
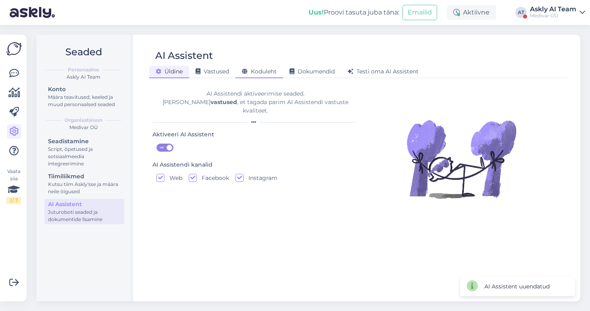
click at [266, 72] on span "Koduleht" at bounding box center [259, 71] width 35 height 7
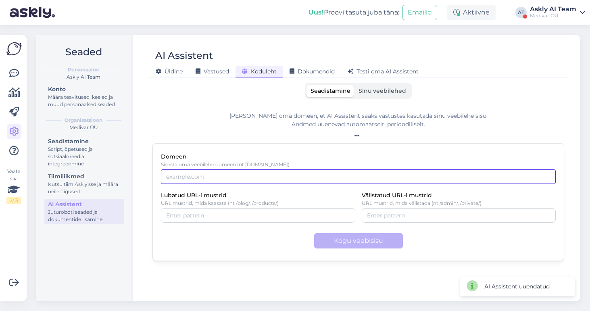
click at [219, 183] on input "Domeen" at bounding box center [358, 176] width 395 height 15
paste input "[DOMAIN_NAME]"
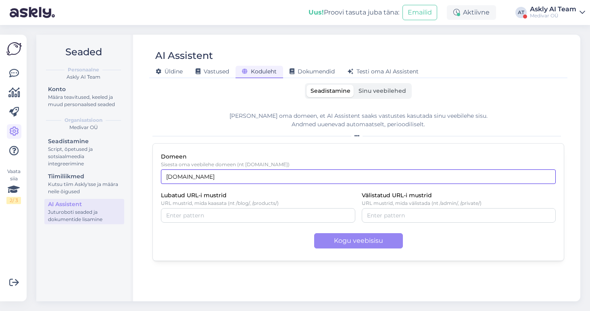
type input "[DOMAIN_NAME]"
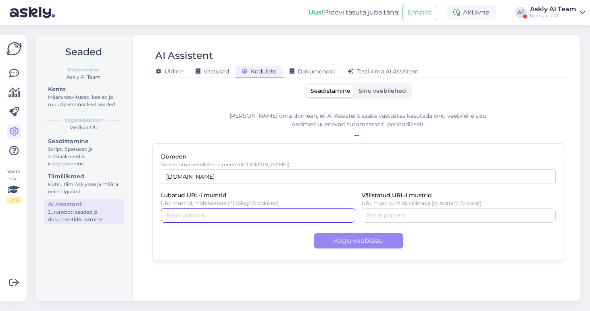
click at [214, 219] on input "Lubatud URL-i mustrid" at bounding box center [258, 215] width 184 height 9
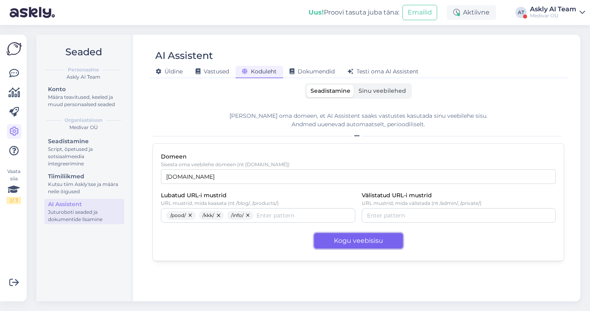
click at [362, 240] on button "Kogu veebisisu" at bounding box center [358, 240] width 89 height 15
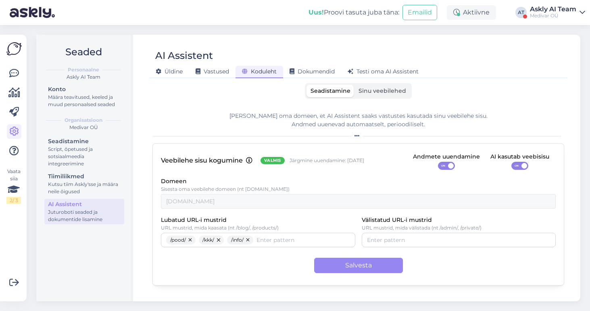
click at [385, 92] on span "Sinu veebilehed" at bounding box center [382, 90] width 48 height 7
click at [354, 85] on input "Sinu veebilehed" at bounding box center [354, 85] width 0 height 0
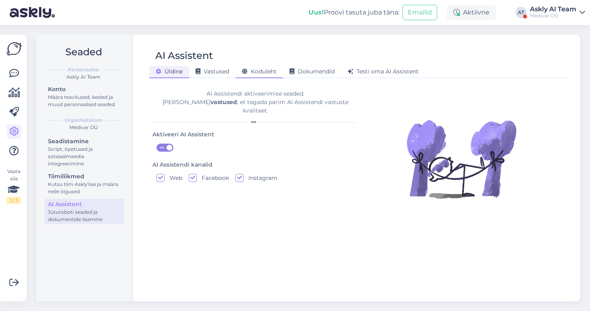
click at [267, 69] on span "Koduleht" at bounding box center [259, 71] width 35 height 7
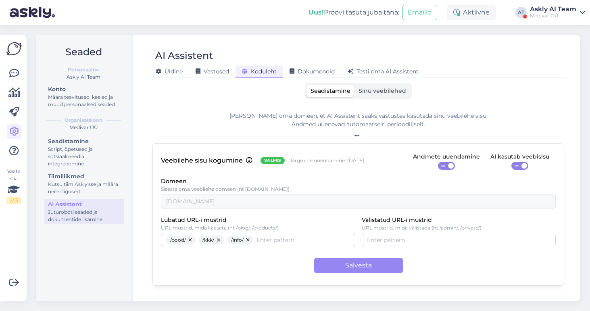
click at [398, 94] on span "Sinu veebilehed" at bounding box center [382, 90] width 48 height 7
click at [354, 85] on input "Sinu veebilehed" at bounding box center [354, 85] width 0 height 0
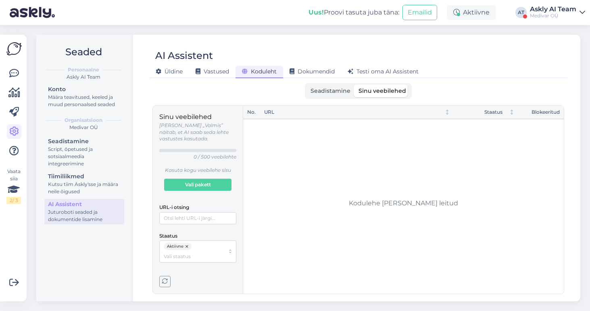
click at [325, 87] on span "Seadistamine" at bounding box center [330, 90] width 40 height 7
click at [306, 85] on input "Seadistamine" at bounding box center [306, 85] width 0 height 0
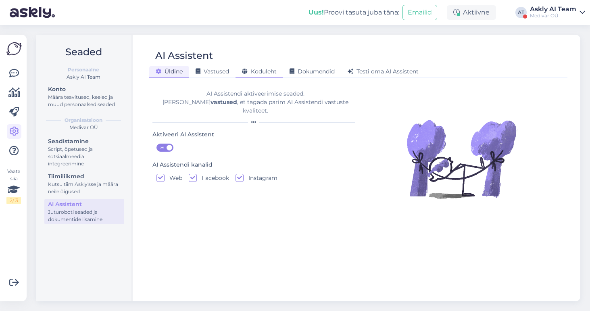
click at [267, 70] on span "Koduleht" at bounding box center [259, 71] width 35 height 7
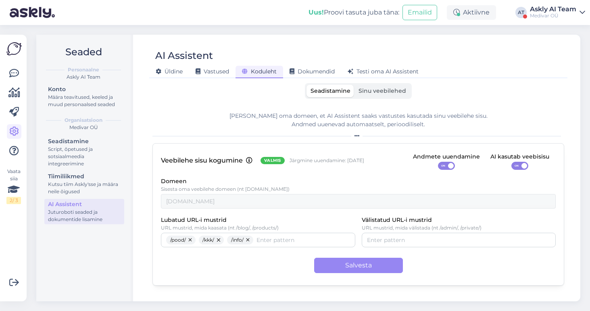
click at [381, 94] on label "Sinu veebilehed" at bounding box center [382, 91] width 56 height 12
click at [354, 85] on input "Sinu veebilehed" at bounding box center [354, 85] width 0 height 0
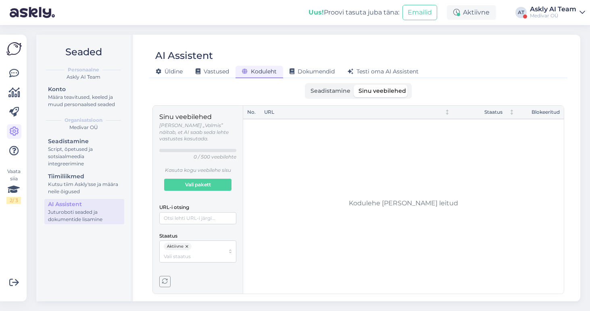
click at [321, 94] on label "Seadistamine" at bounding box center [330, 91] width 48 height 12
click at [306, 85] on input "Seadistamine" at bounding box center [306, 85] width 0 height 0
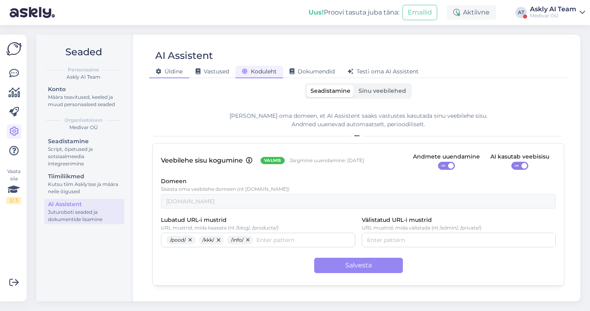
click at [166, 72] on span "Üldine" at bounding box center [169, 71] width 27 height 7
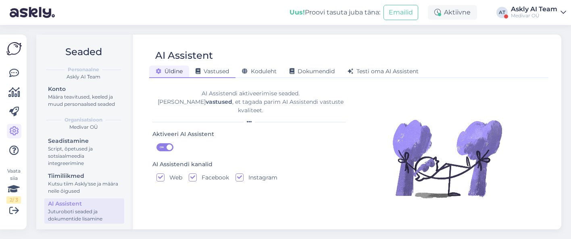
click at [213, 71] on span "Vastused" at bounding box center [212, 71] width 33 height 7
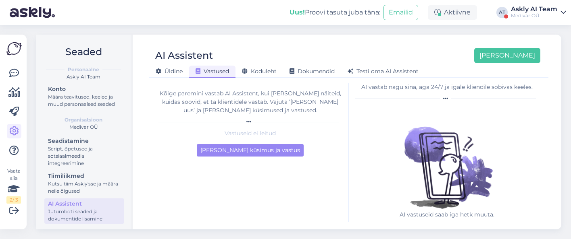
scroll to position [6, 0]
click at [262, 74] on span "Koduleht" at bounding box center [259, 71] width 35 height 7
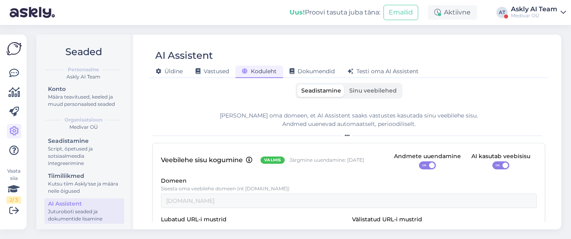
click at [535, 8] on div "Askly AI Team" at bounding box center [534, 9] width 46 height 6
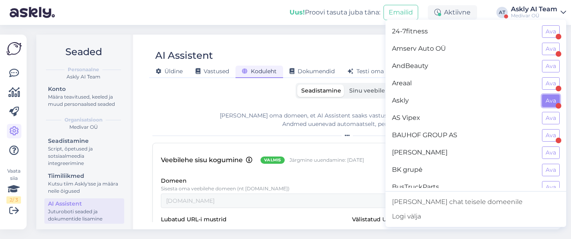
click at [554, 100] on button "Ava" at bounding box center [551, 101] width 18 height 12
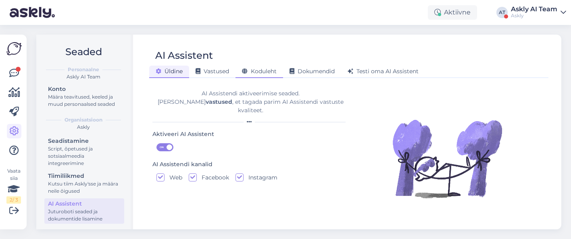
click at [267, 69] on span "Koduleht" at bounding box center [259, 71] width 35 height 7
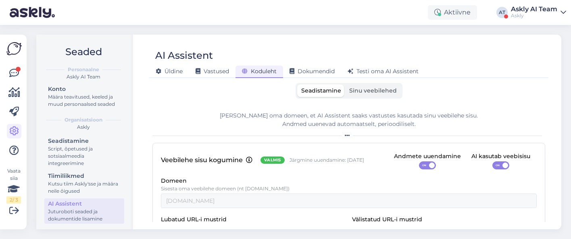
click at [226, 102] on div "Seadistamine Sinu veebilehed [PERSON_NAME] oma domeen, et AI Assistent saaks va…" at bounding box center [348, 152] width 393 height 139
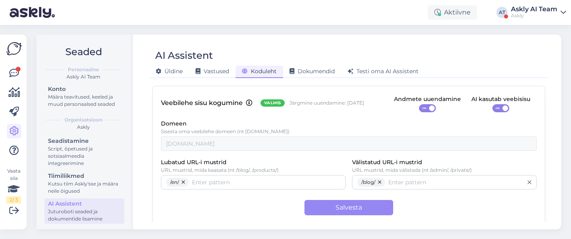
scroll to position [56, 0]
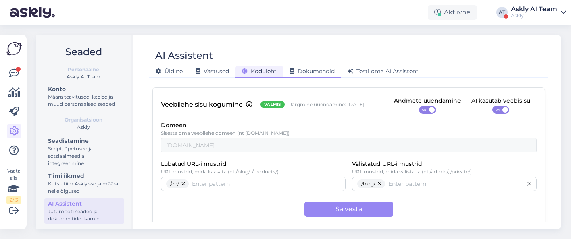
click at [331, 69] on span "Dokumendid" at bounding box center [311, 71] width 45 height 7
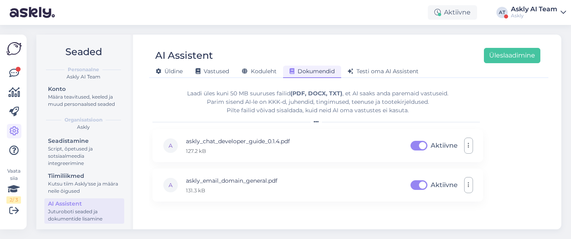
scroll to position [0, 0]
click at [404, 75] on div "Testi oma AI Assistent" at bounding box center [383, 72] width 84 height 12
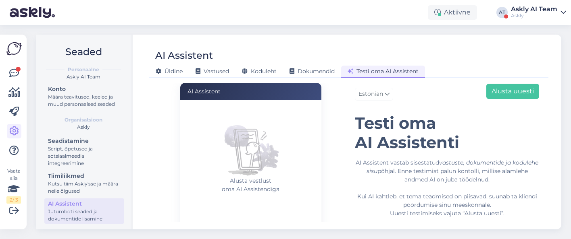
scroll to position [10, 0]
